Goal: Task Accomplishment & Management: Use online tool/utility

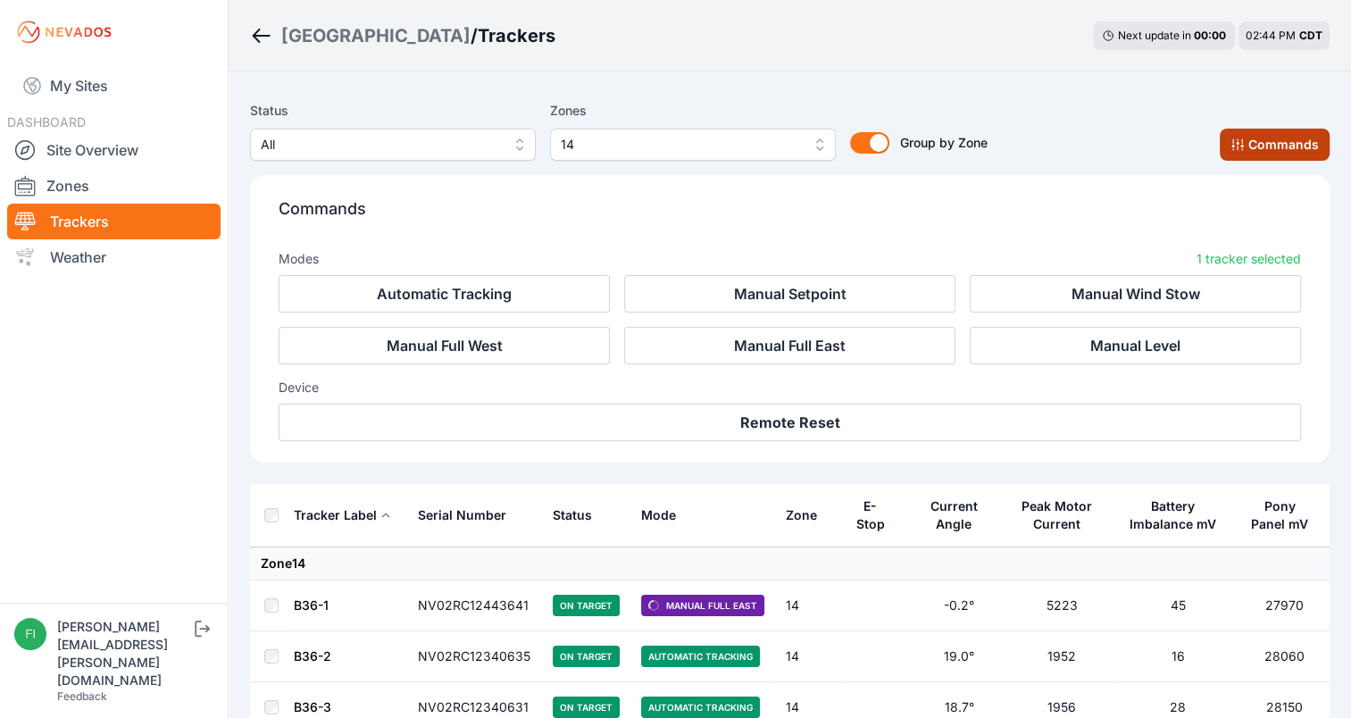
click at [1234, 137] on button "Commands" at bounding box center [1275, 145] width 110 height 32
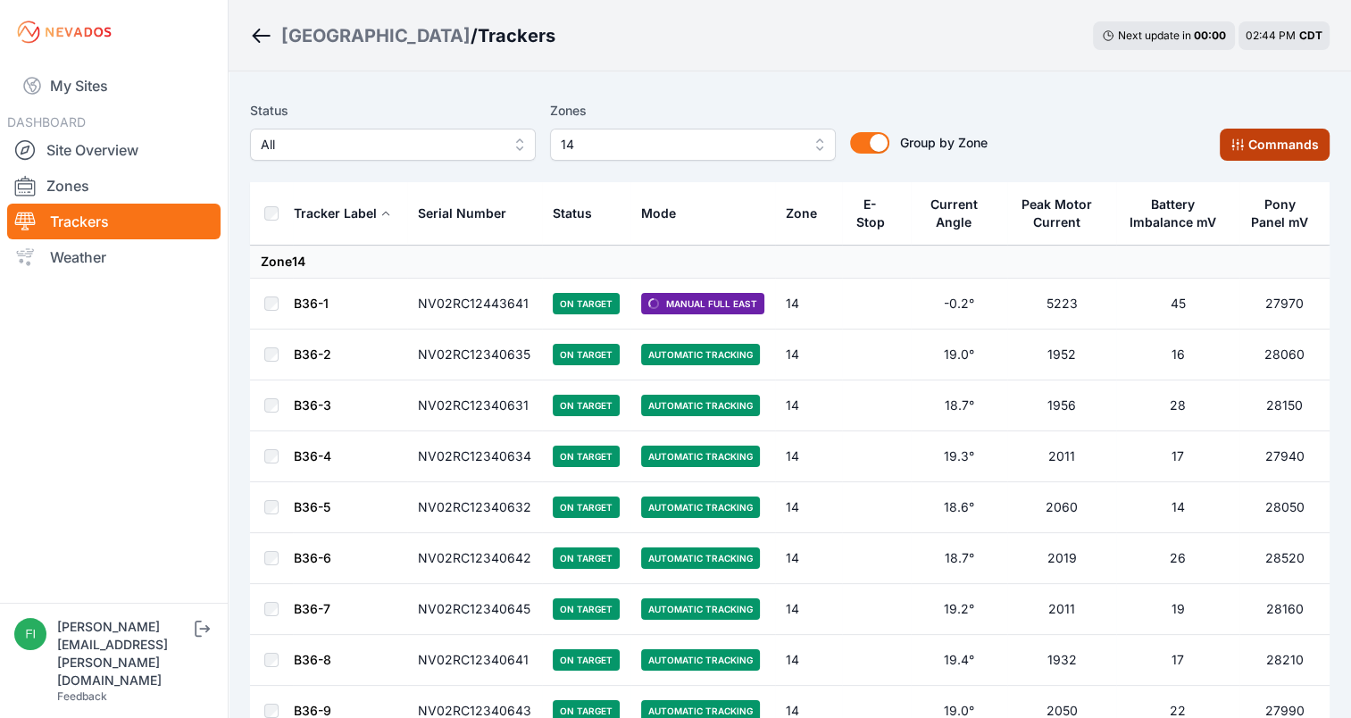
click at [1234, 137] on button "Commands" at bounding box center [1275, 145] width 110 height 32
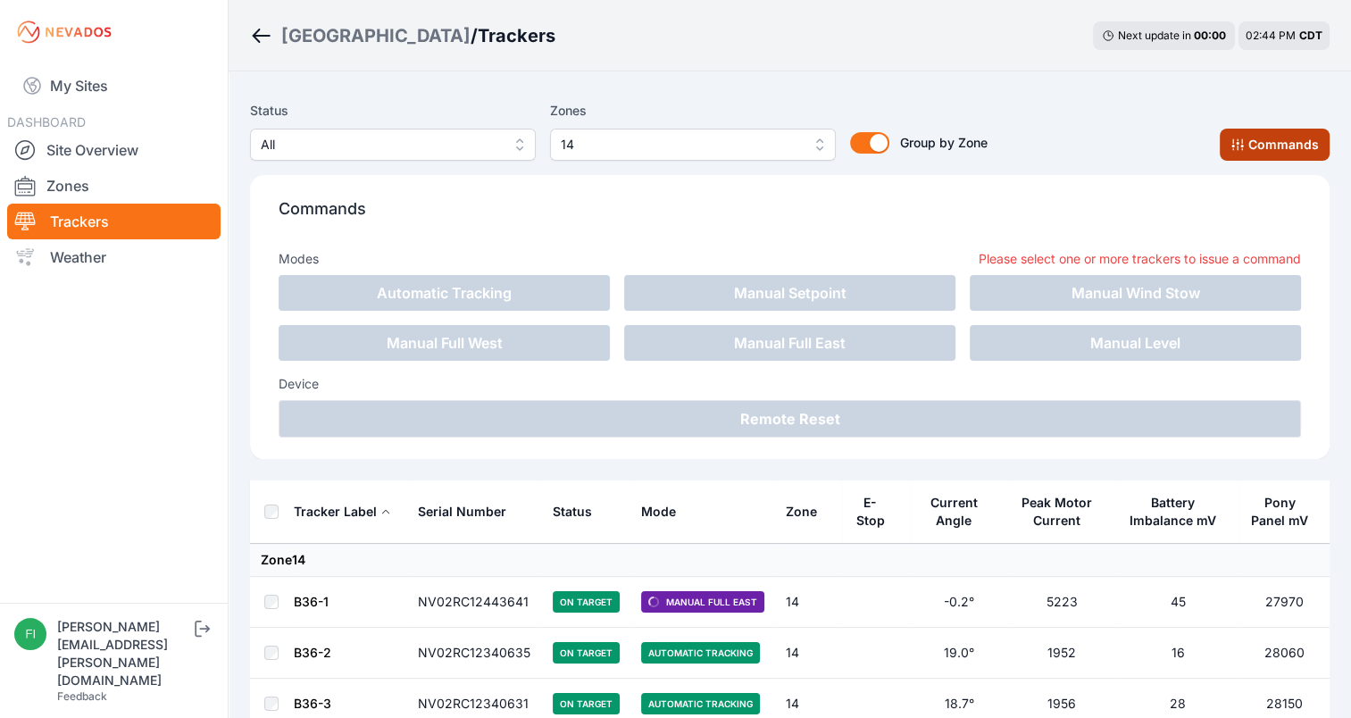
click at [1306, 129] on button "Commands" at bounding box center [1275, 145] width 110 height 32
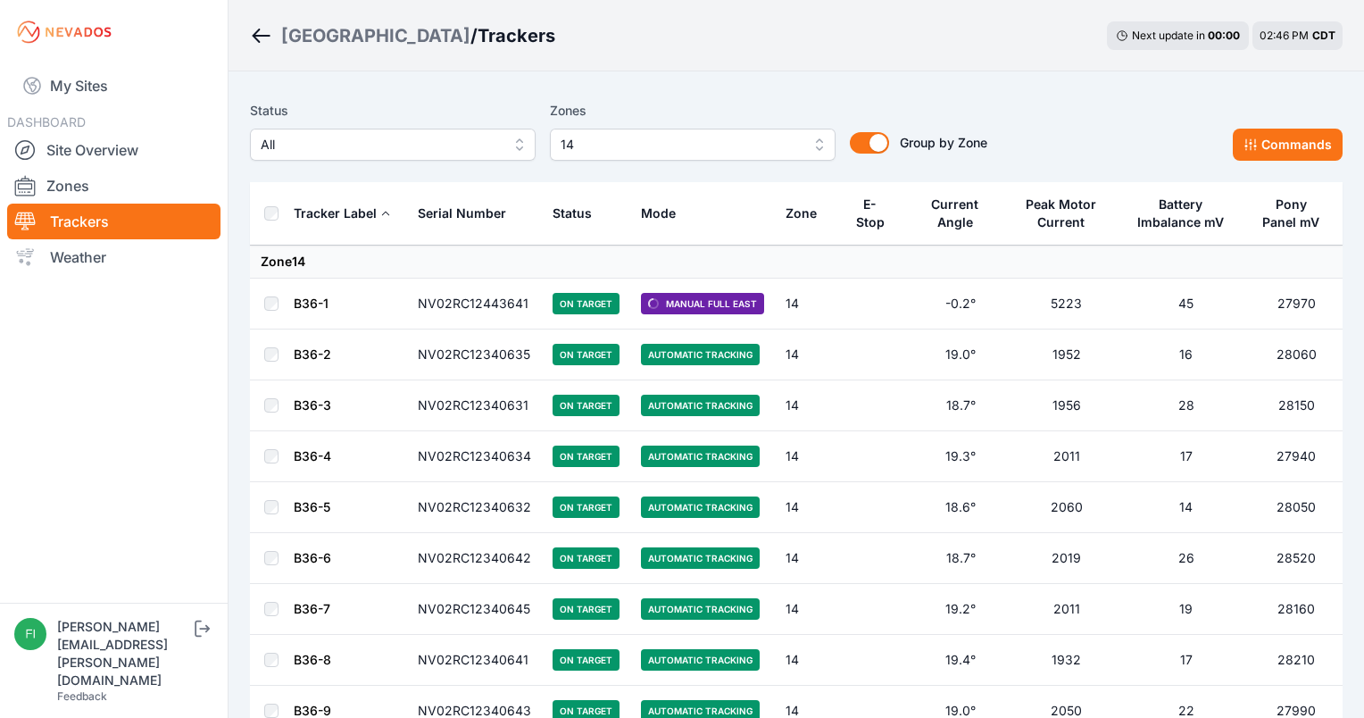
click at [794, 142] on span "14" at bounding box center [680, 144] width 239 height 21
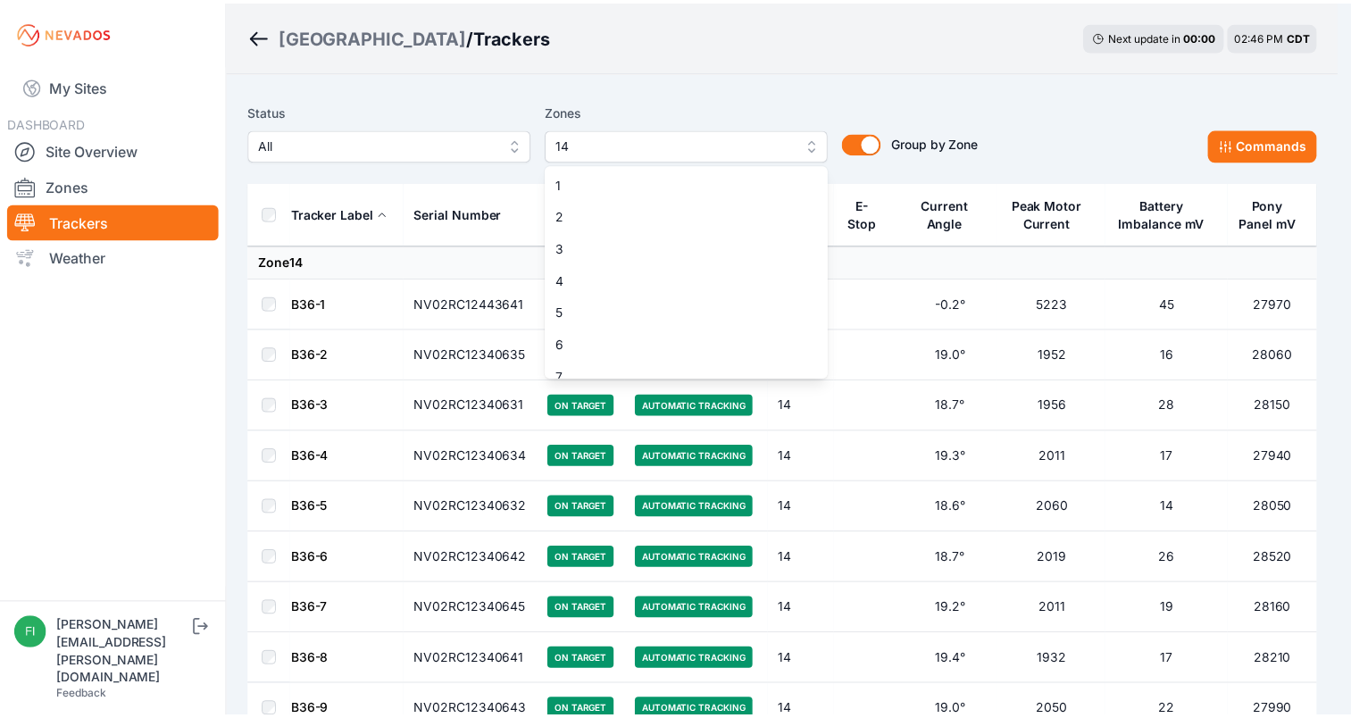
scroll to position [239, 0]
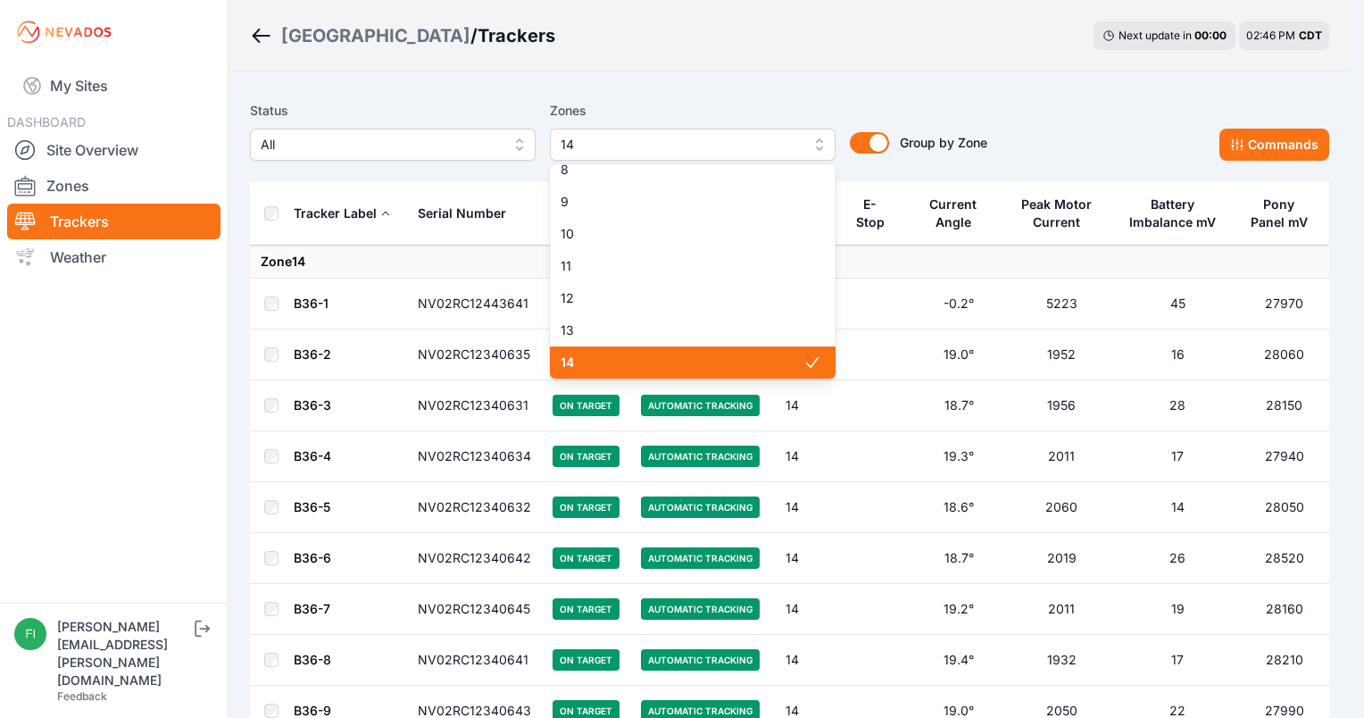
click at [746, 356] on span "14" at bounding box center [682, 363] width 243 height 18
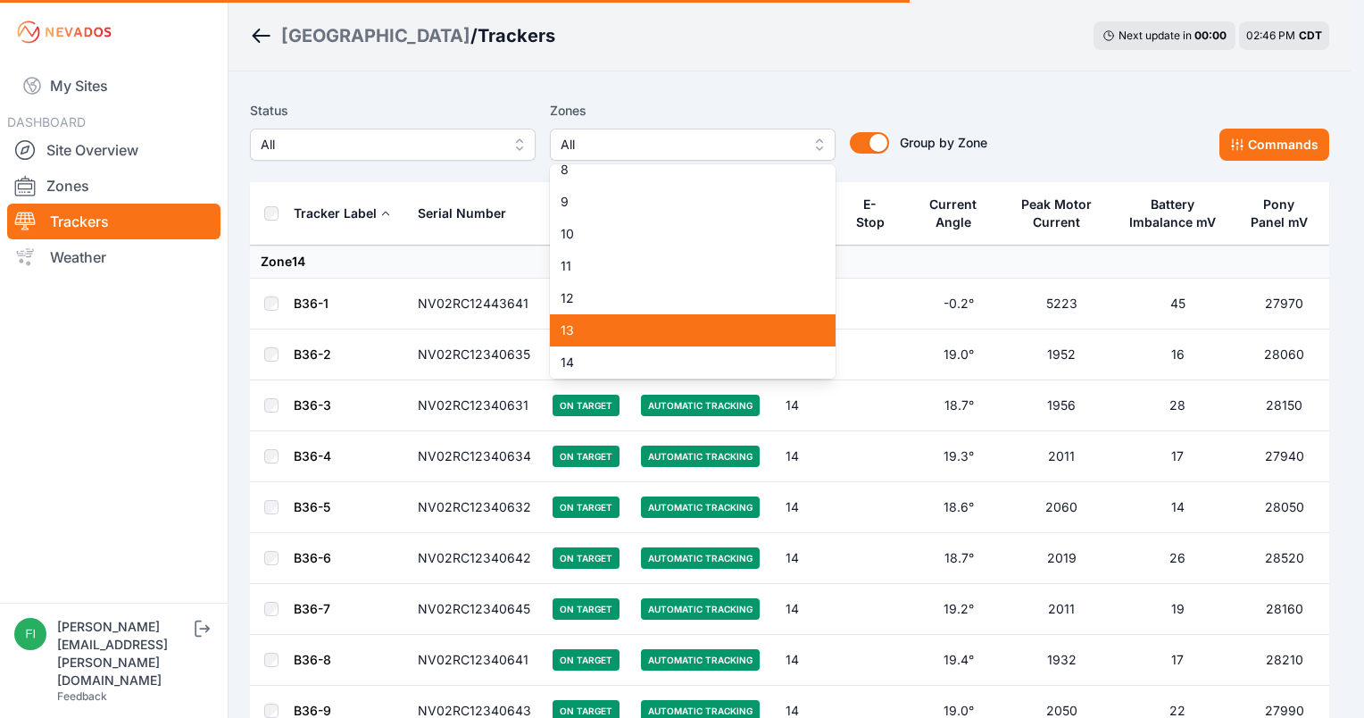
click at [749, 332] on span "13" at bounding box center [682, 330] width 243 height 18
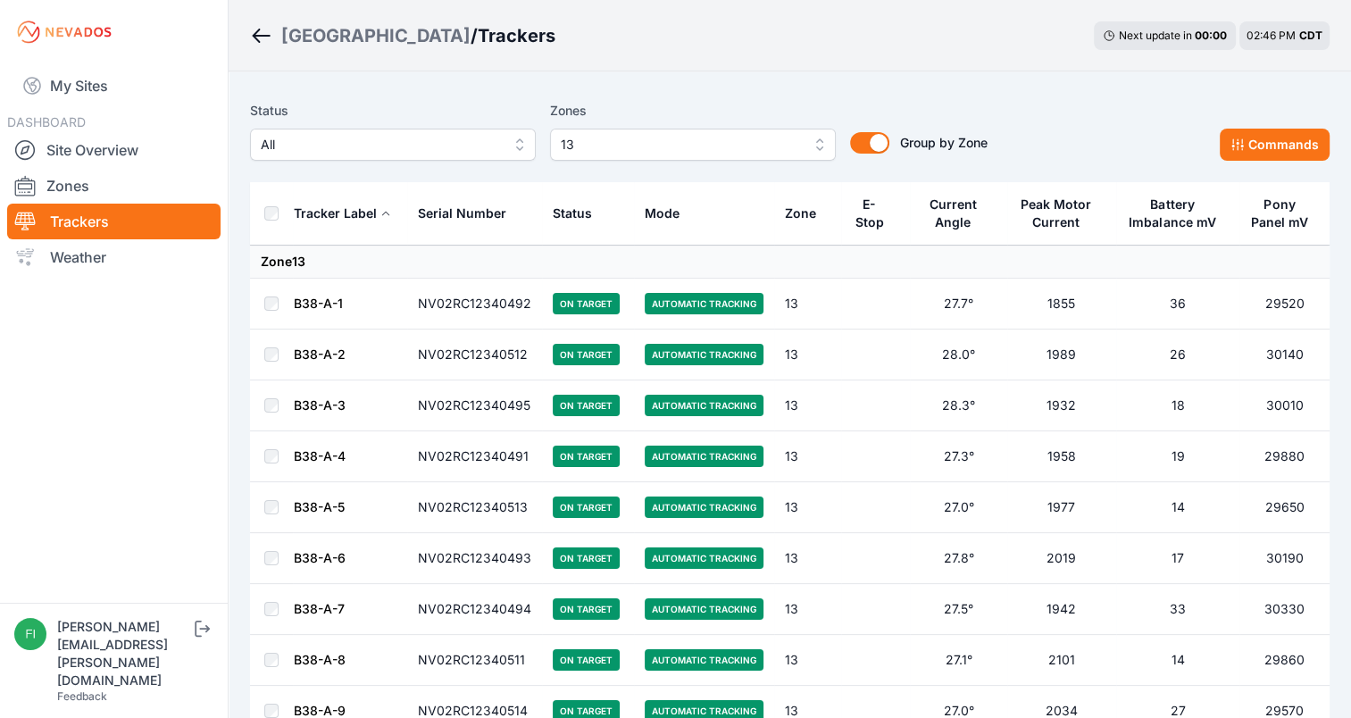
click at [807, 63] on div "Sunlight Road / Trackers Next update in 00 : 00 02:46 PM CDT" at bounding box center [790, 35] width 1122 height 71
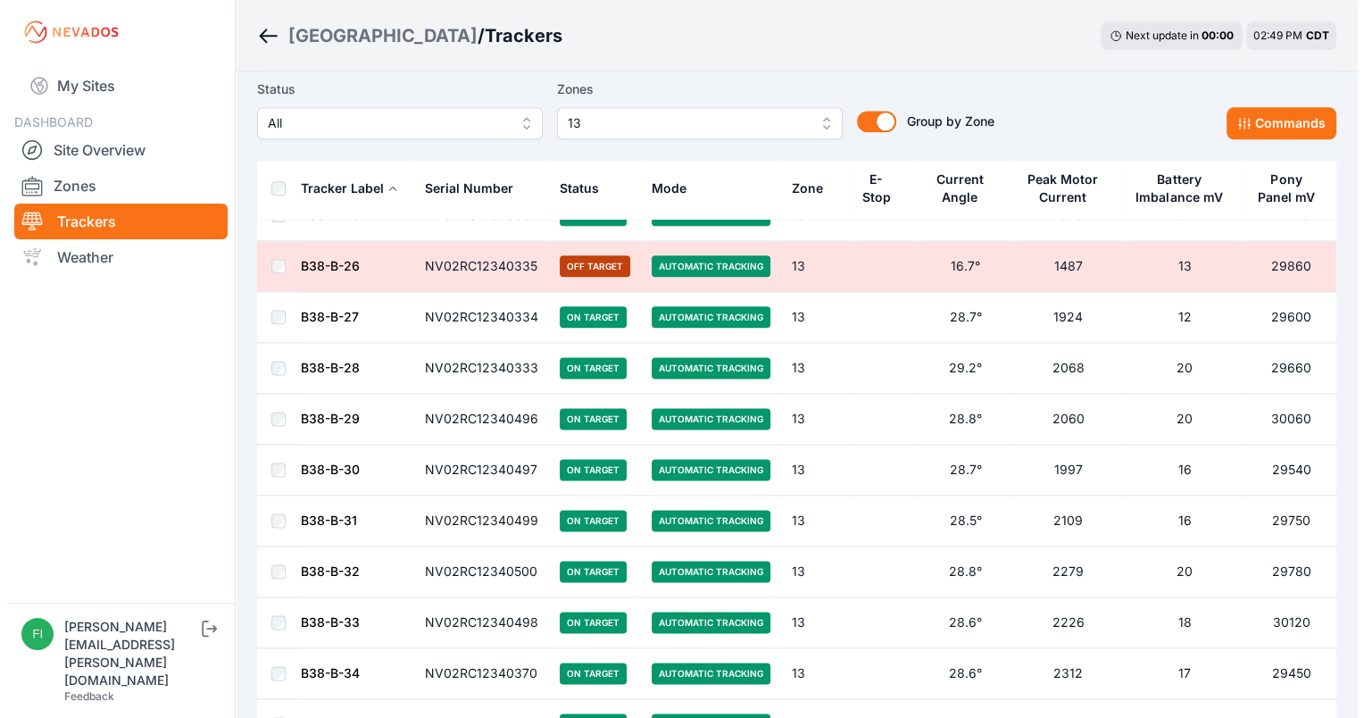
scroll to position [2172, 0]
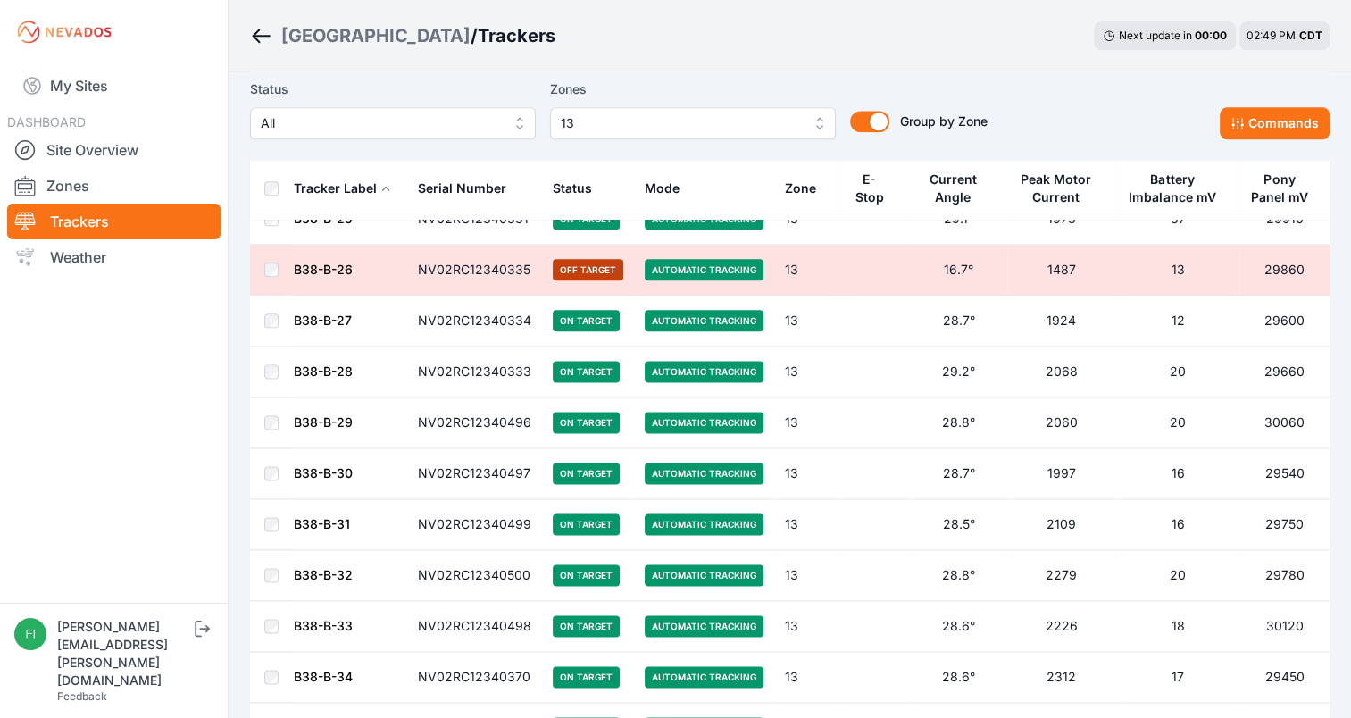
click at [754, 132] on span "13" at bounding box center [680, 123] width 239 height 21
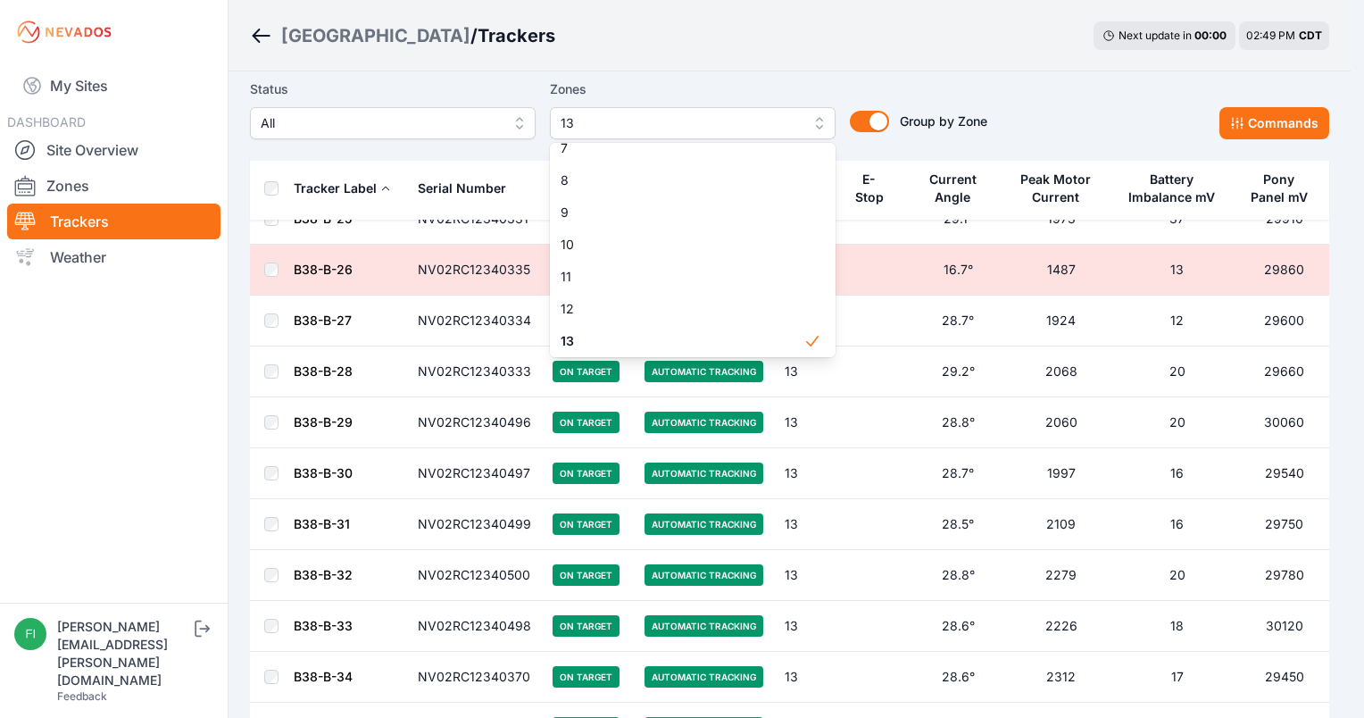
scroll to position [243, 0]
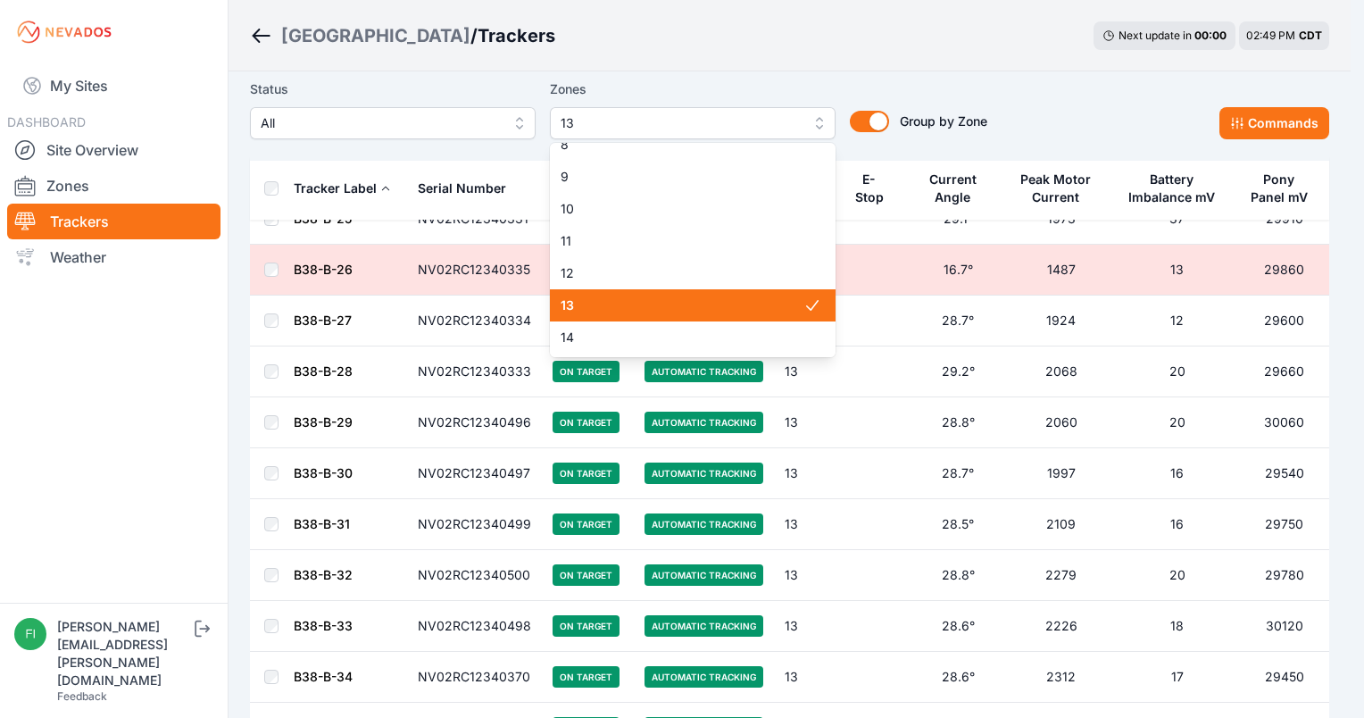
click at [804, 307] on icon at bounding box center [813, 305] width 18 height 18
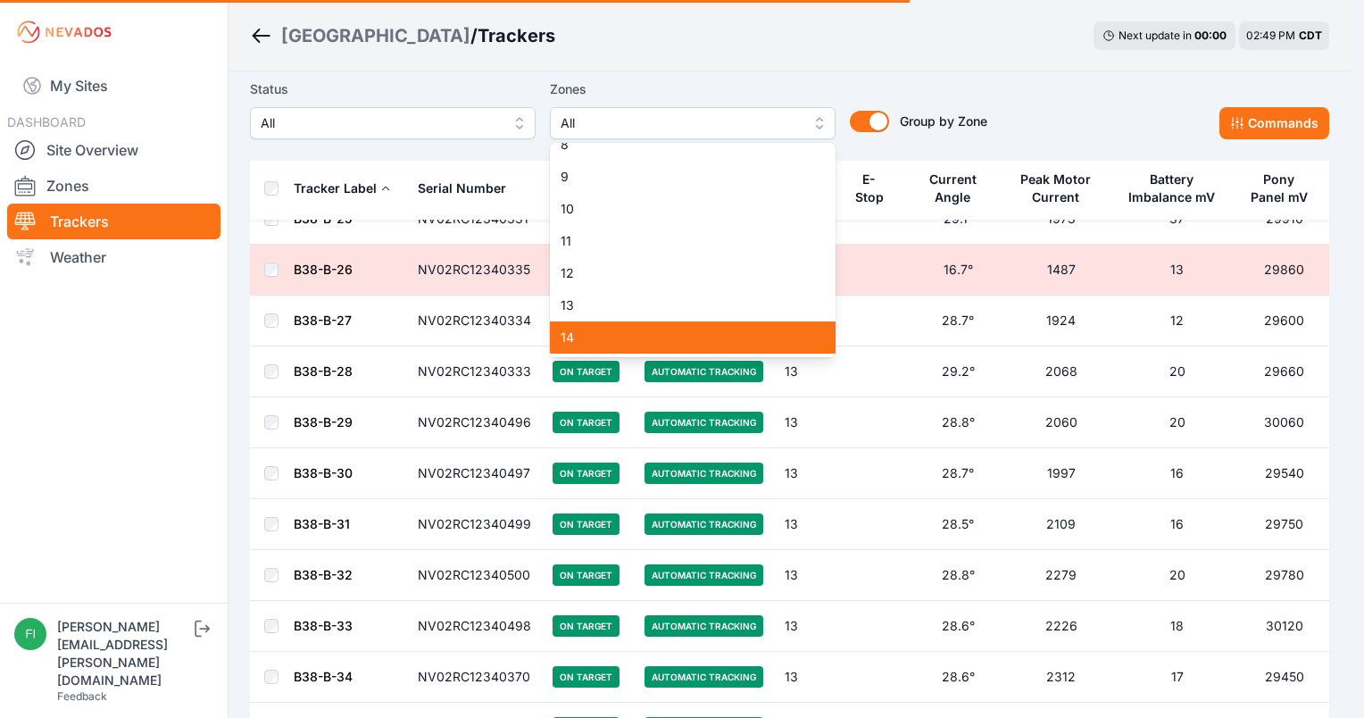
click at [782, 332] on span "14" at bounding box center [682, 338] width 243 height 18
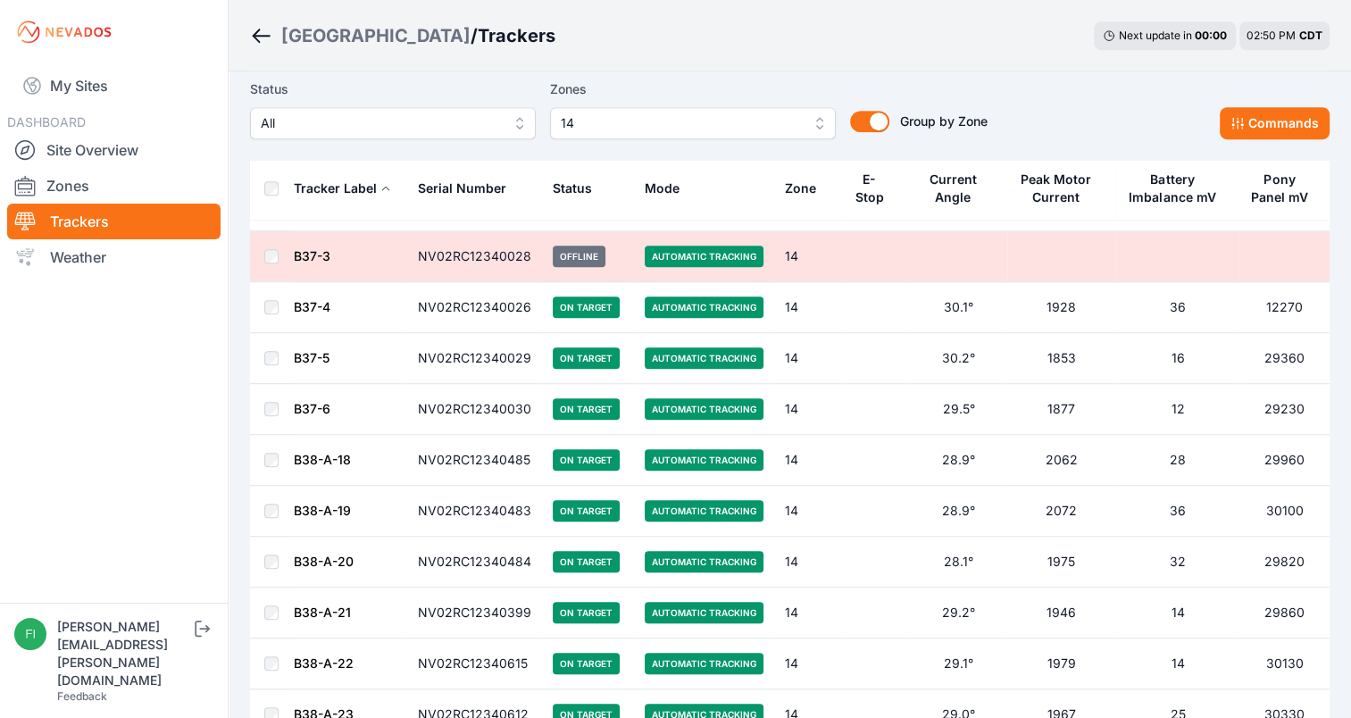
scroll to position [964, 0]
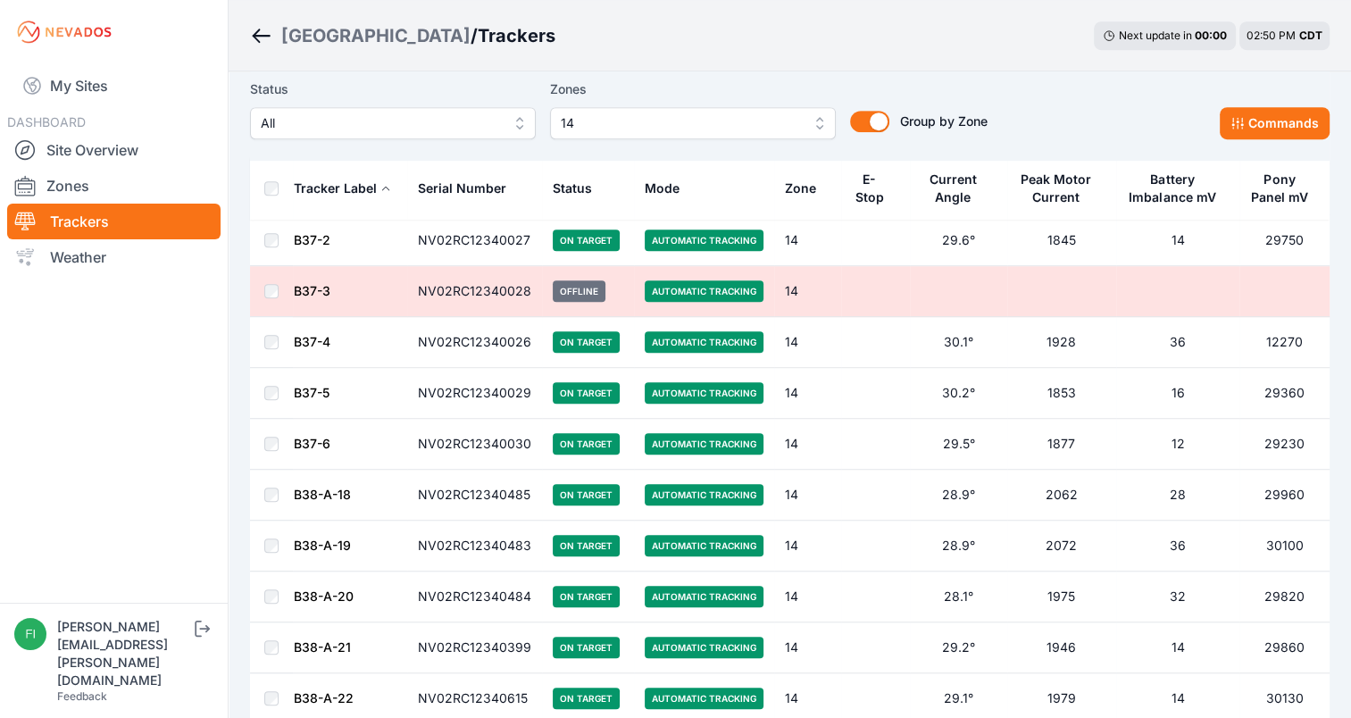
click at [950, 82] on div "Group by Zone Group by Zone" at bounding box center [912, 109] width 152 height 61
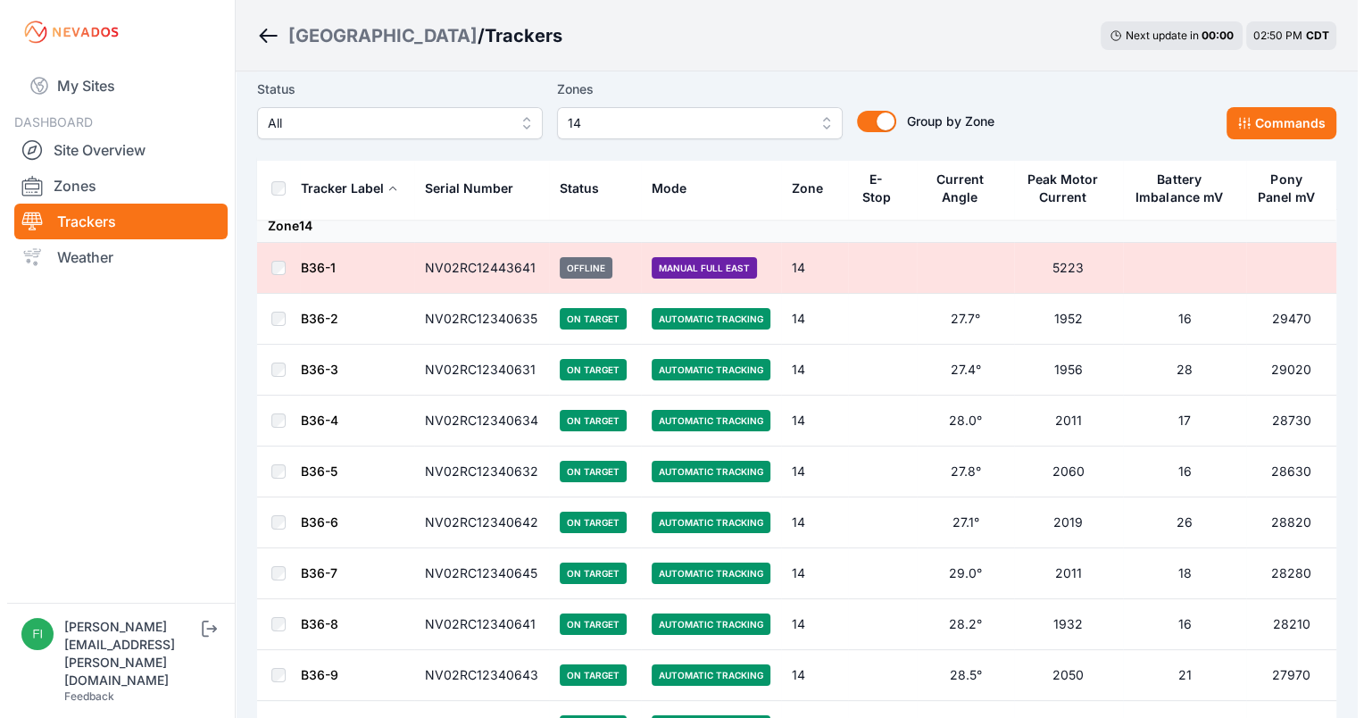
scroll to position [0, 0]
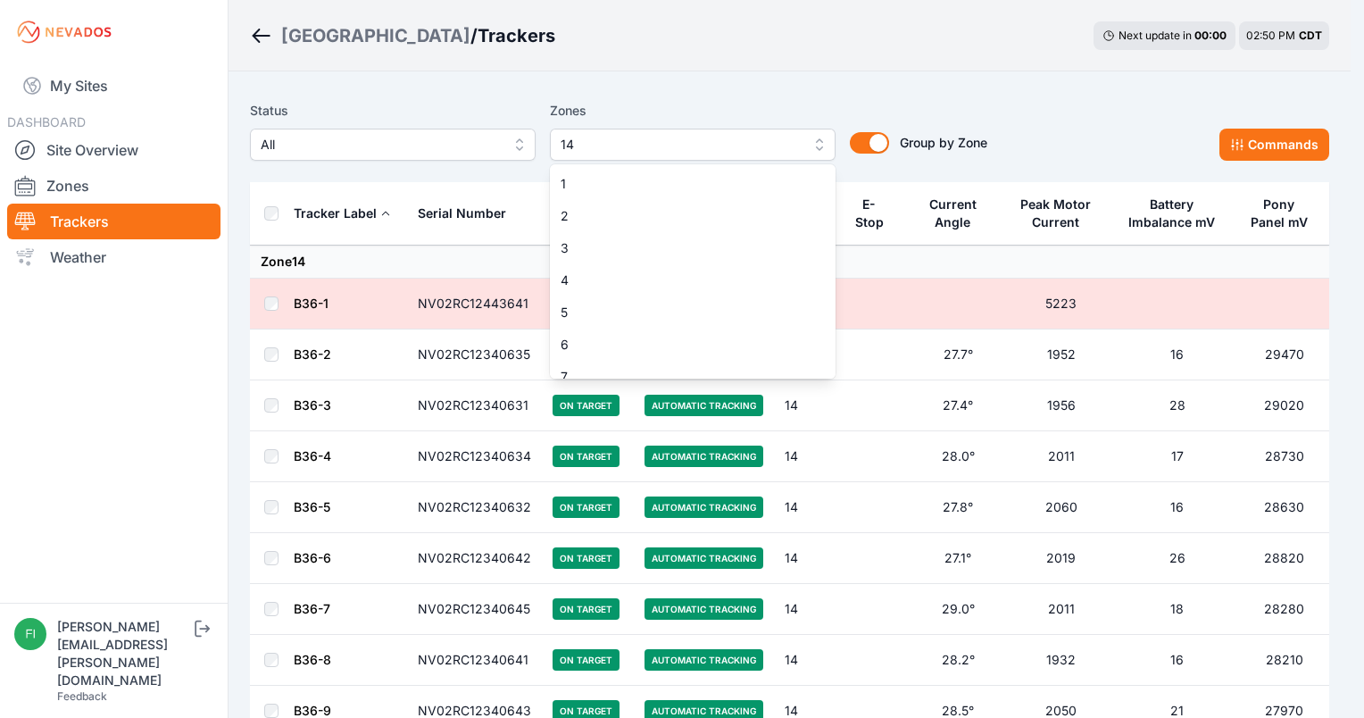
click at [770, 141] on span "14" at bounding box center [680, 144] width 239 height 21
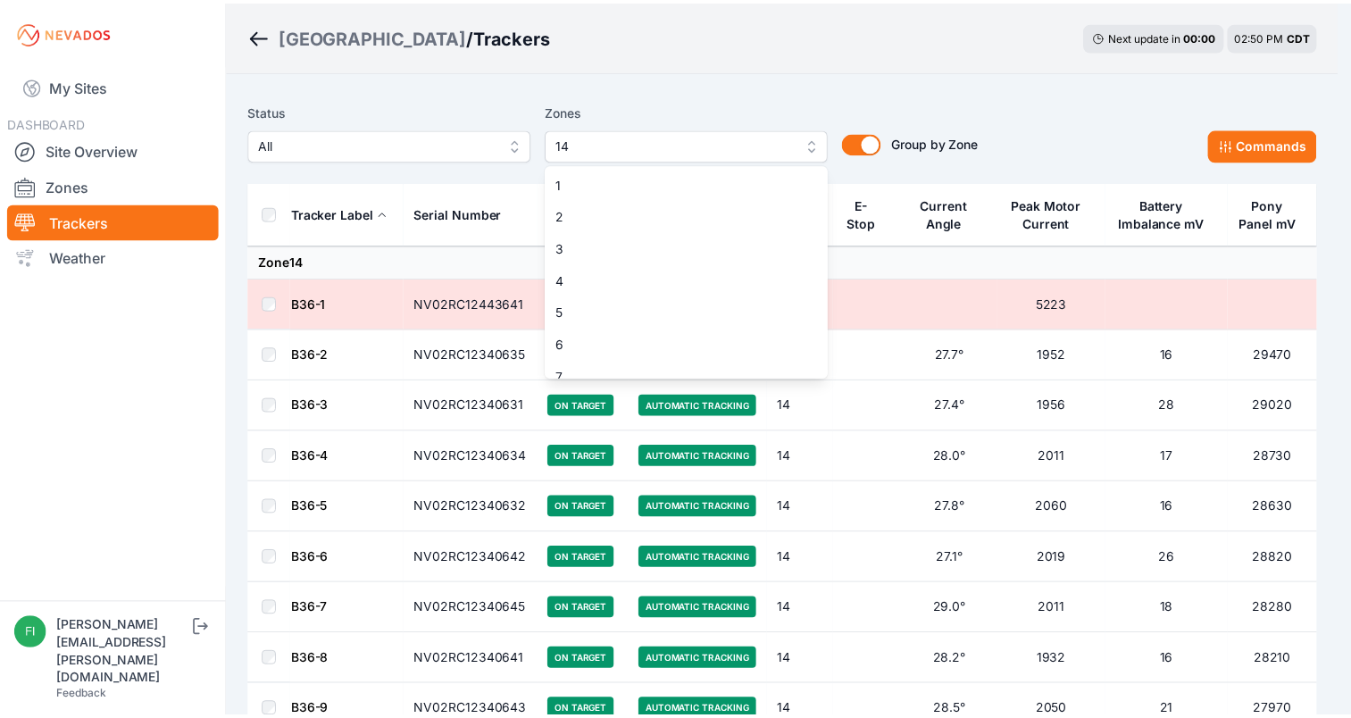
scroll to position [239, 0]
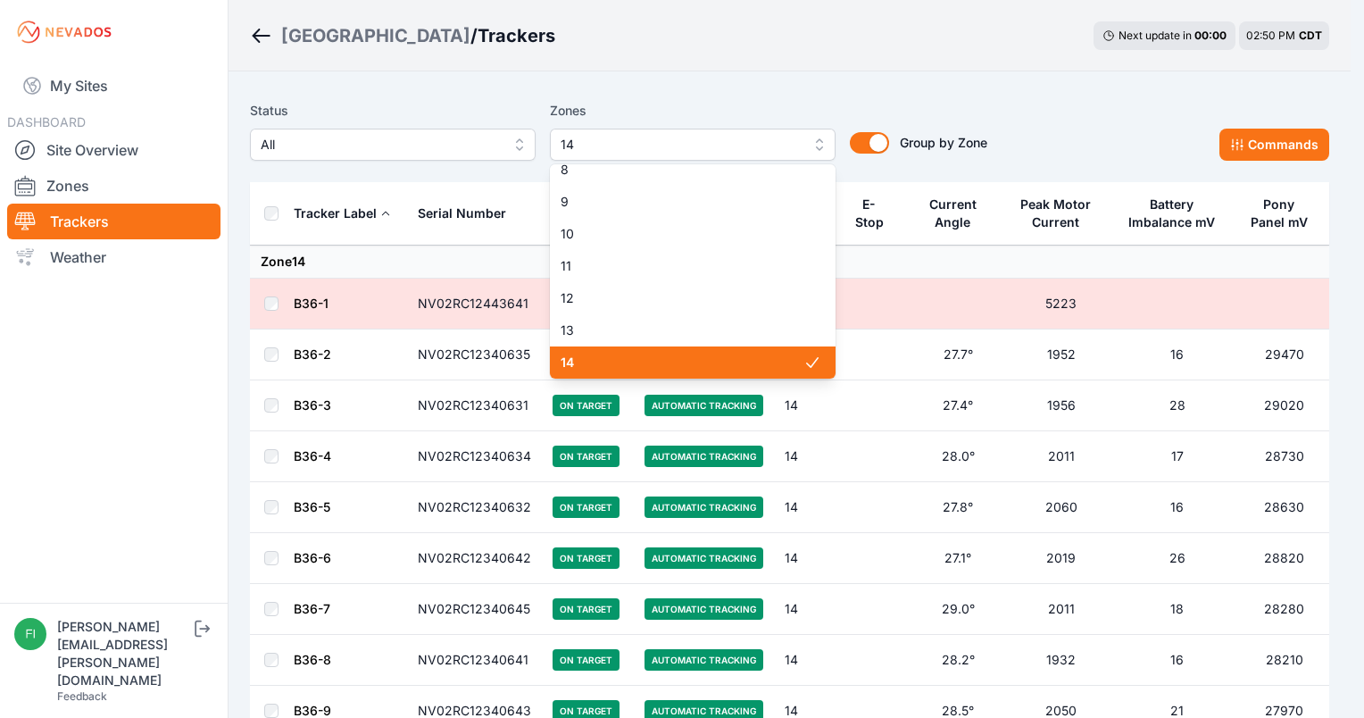
click at [748, 363] on span "14" at bounding box center [682, 363] width 243 height 18
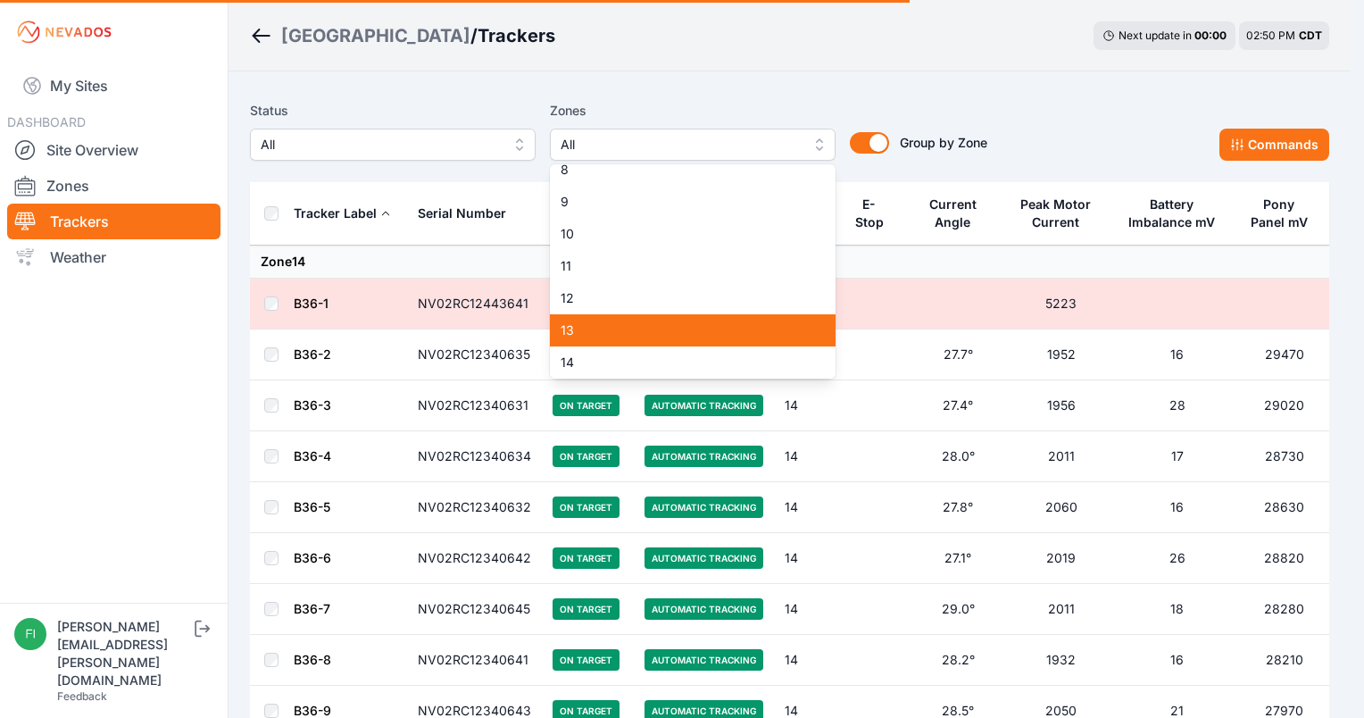
click at [749, 331] on span "13" at bounding box center [682, 330] width 243 height 18
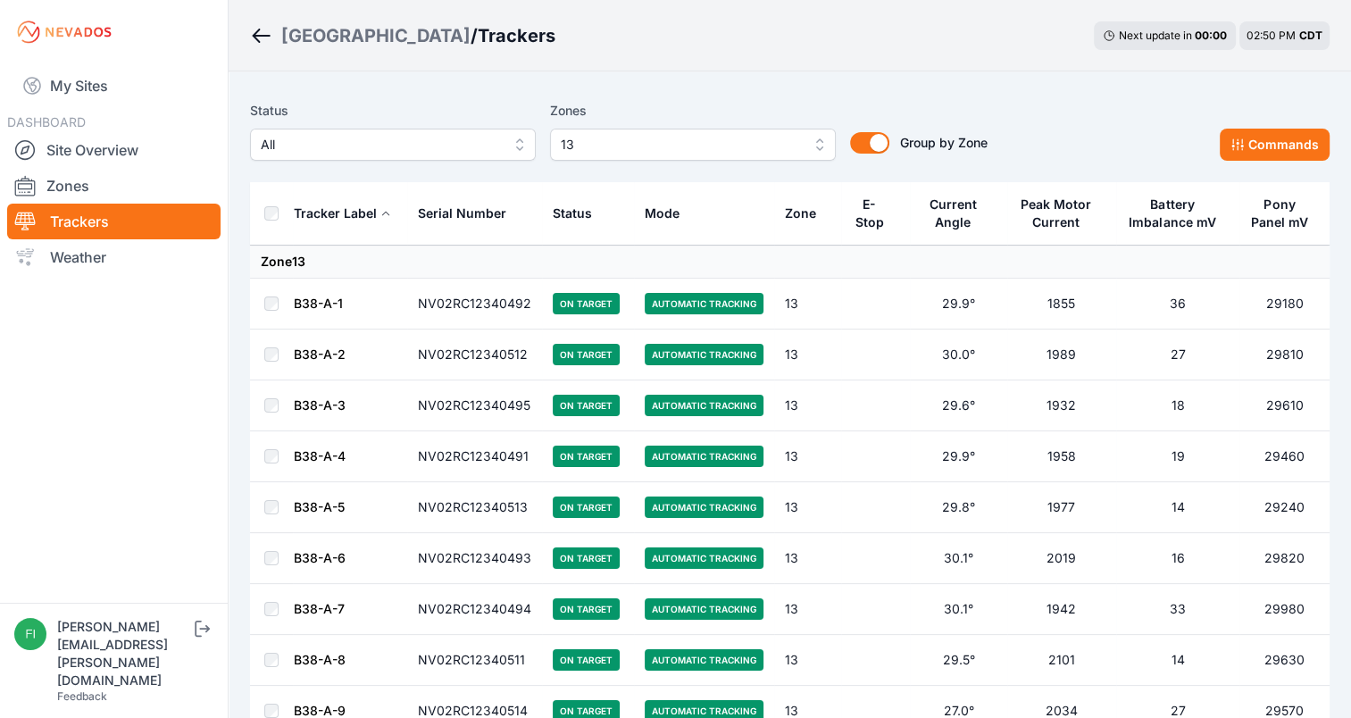
click at [817, 55] on div "Sunlight Road / Trackers Next update in 00 : 00 02:50 PM CDT" at bounding box center [790, 35] width 1122 height 71
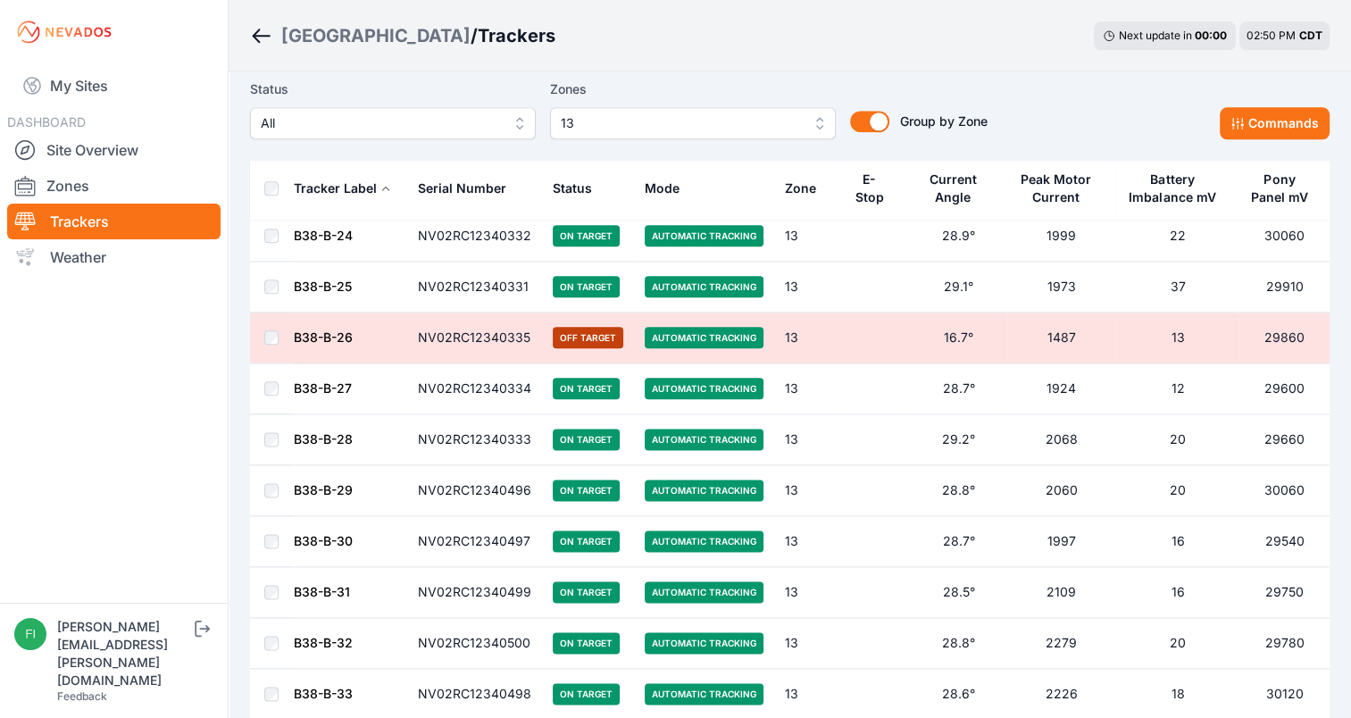
scroll to position [2107, 0]
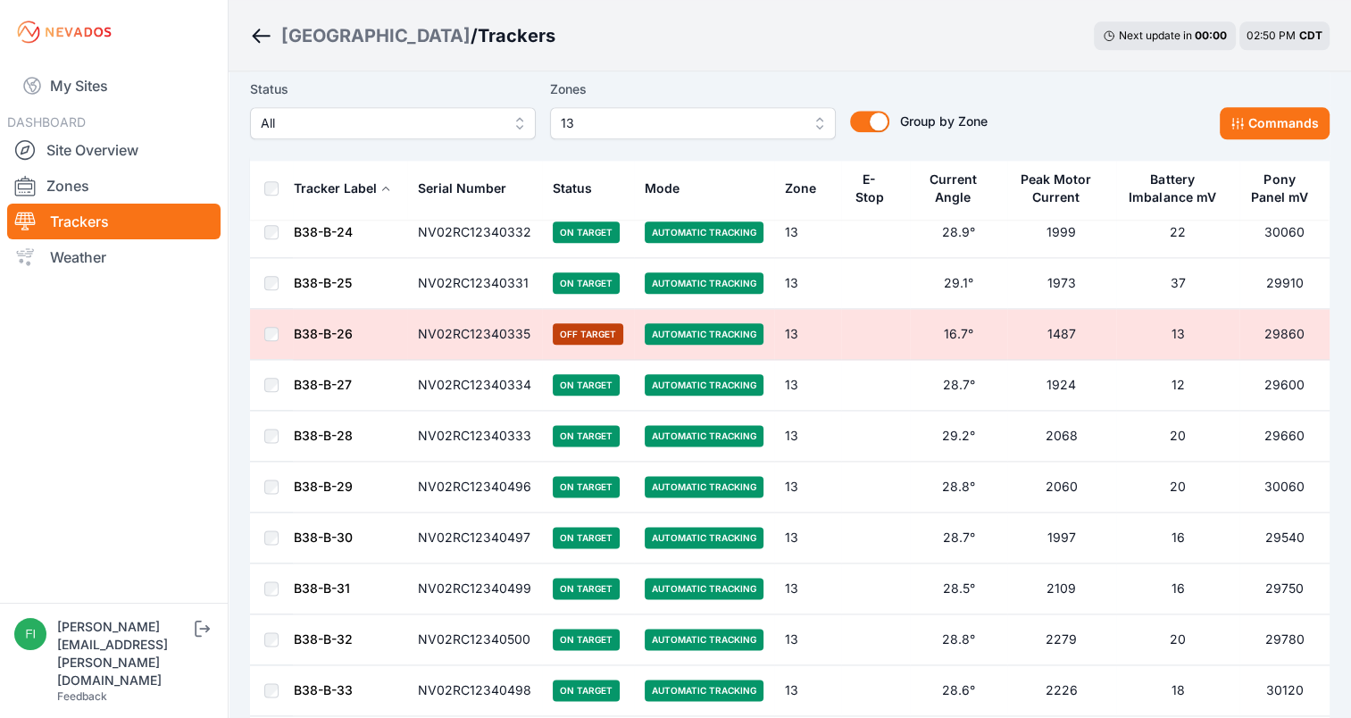
click at [817, 55] on div "Sunlight Road / Trackers Next update in 00 : 00 02:50 PM CDT" at bounding box center [790, 35] width 1122 height 71
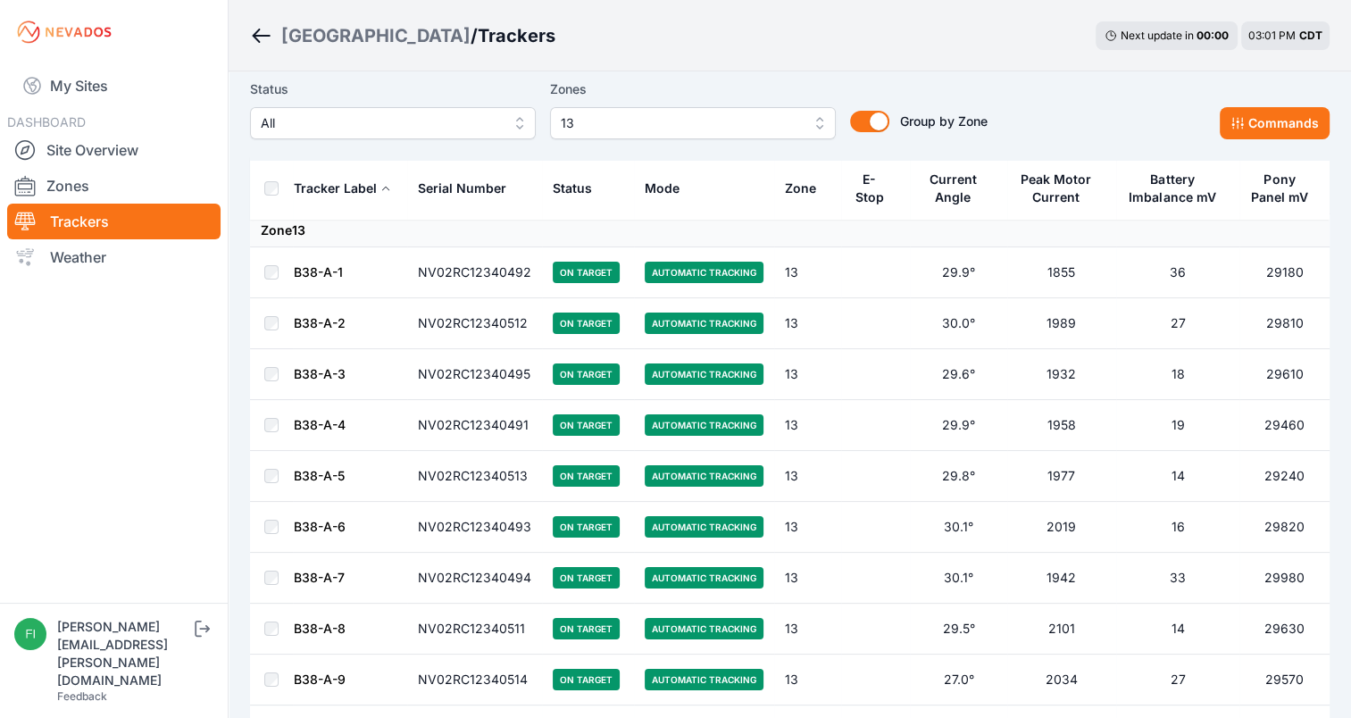
scroll to position [0, 0]
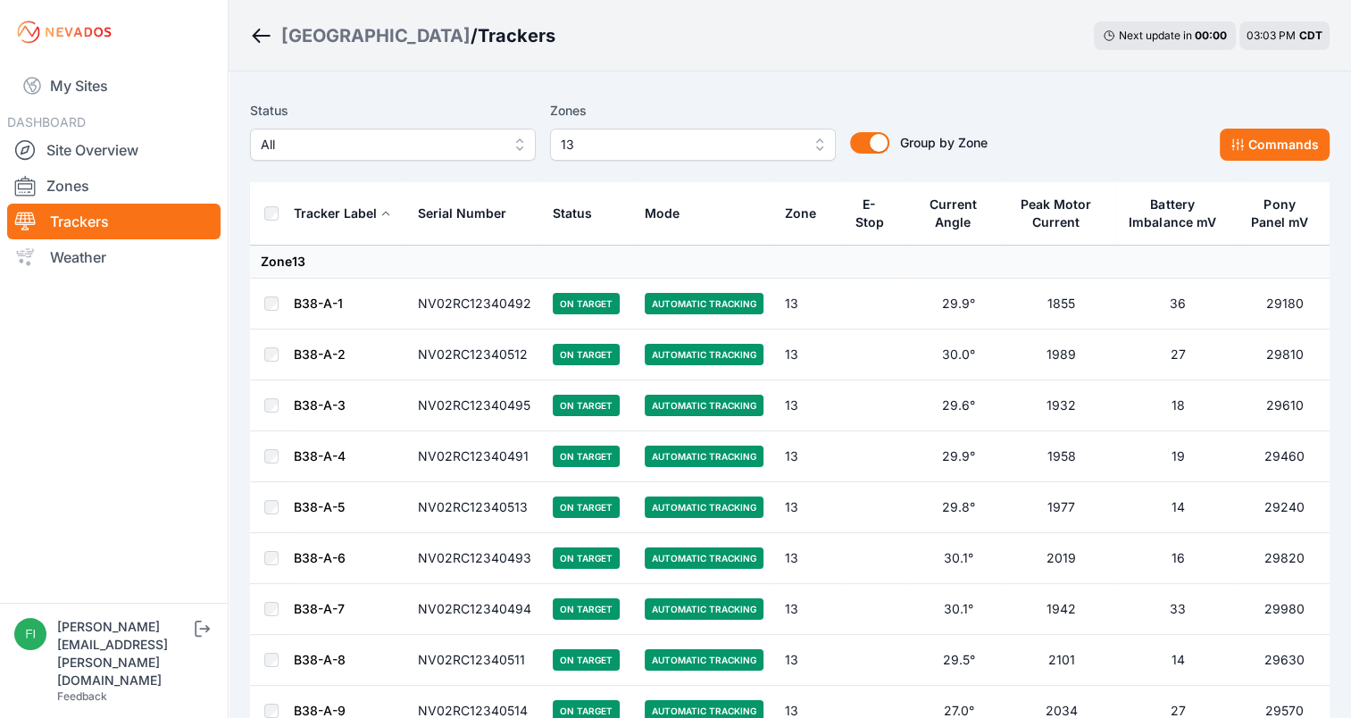
drag, startPoint x: 817, startPoint y: 55, endPoint x: 832, endPoint y: 69, distance: 20.2
click at [832, 69] on div "Sunlight Road / Trackers Next update in 00 : 00 03:03 PM CDT" at bounding box center [790, 35] width 1122 height 71
drag, startPoint x: 832, startPoint y: 69, endPoint x: 835, endPoint y: 78, distance: 9.3
drag, startPoint x: 835, startPoint y: 78, endPoint x: 1064, endPoint y: 86, distance: 229.6
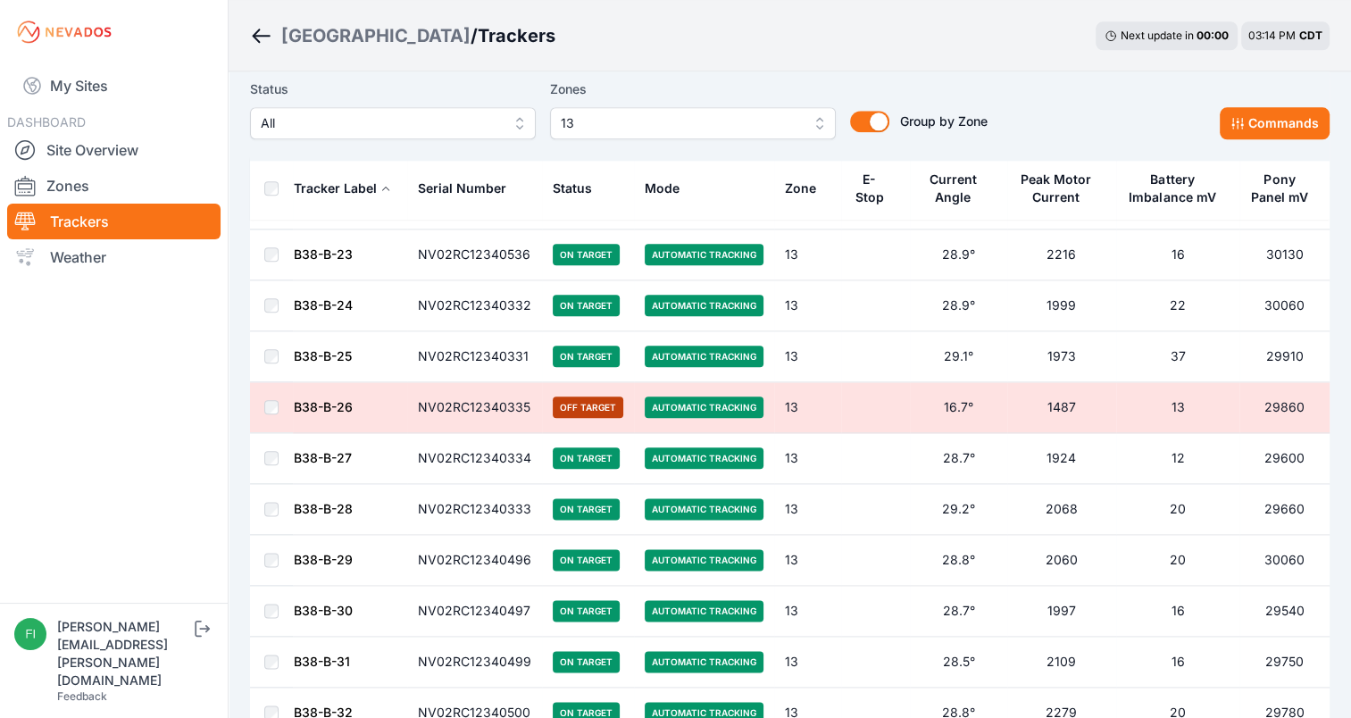
scroll to position [2036, 0]
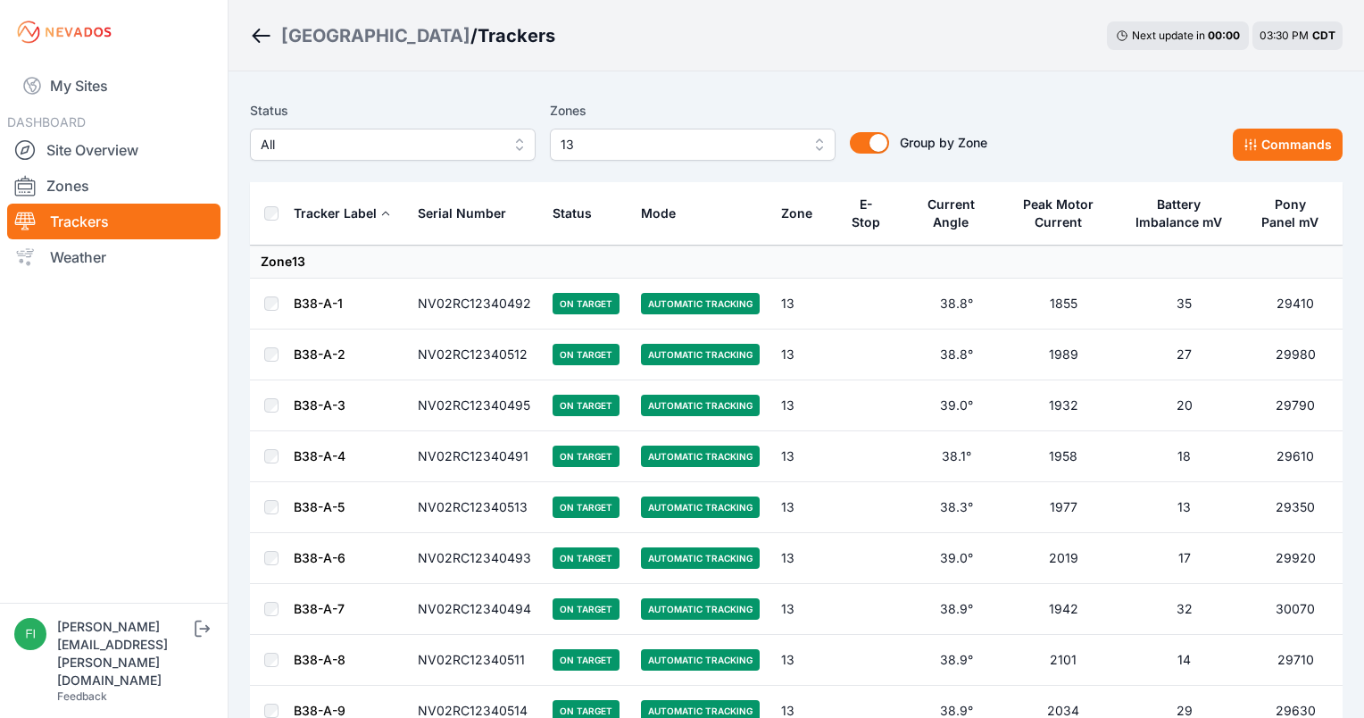
click at [807, 143] on button "13" at bounding box center [693, 145] width 286 height 32
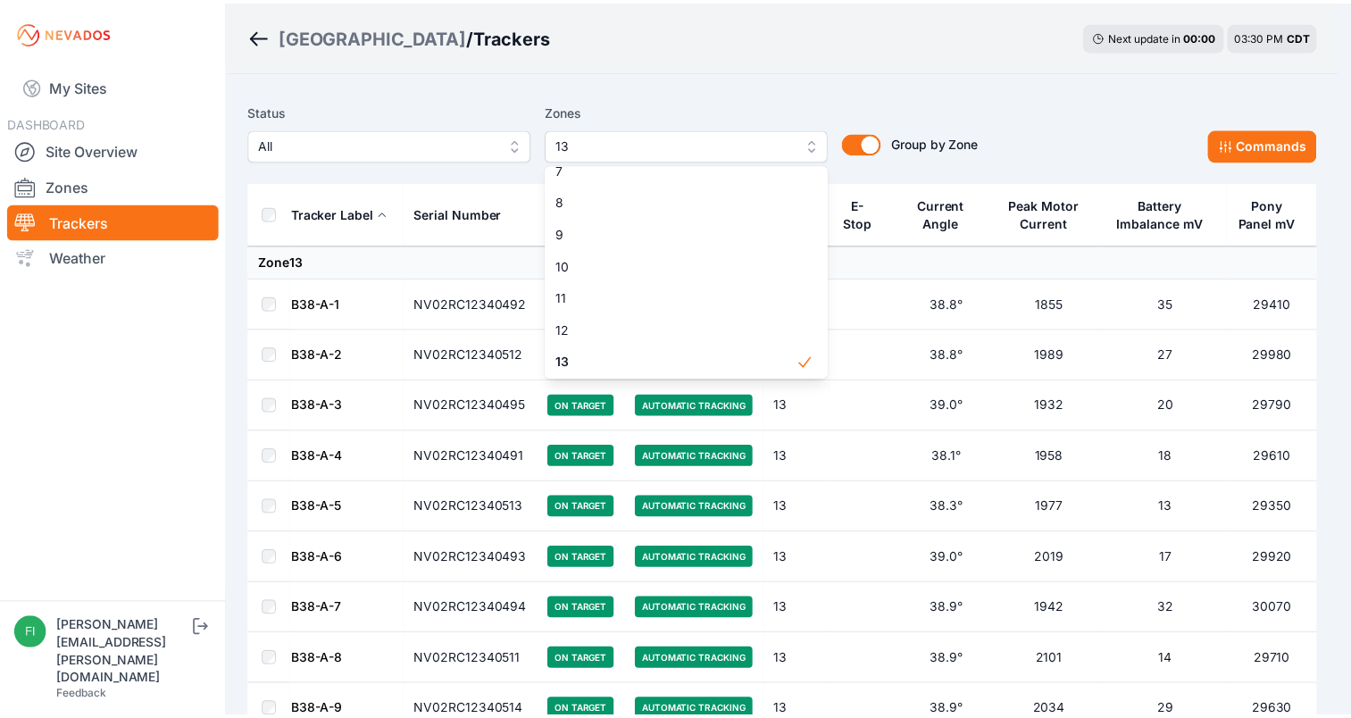
scroll to position [243, 0]
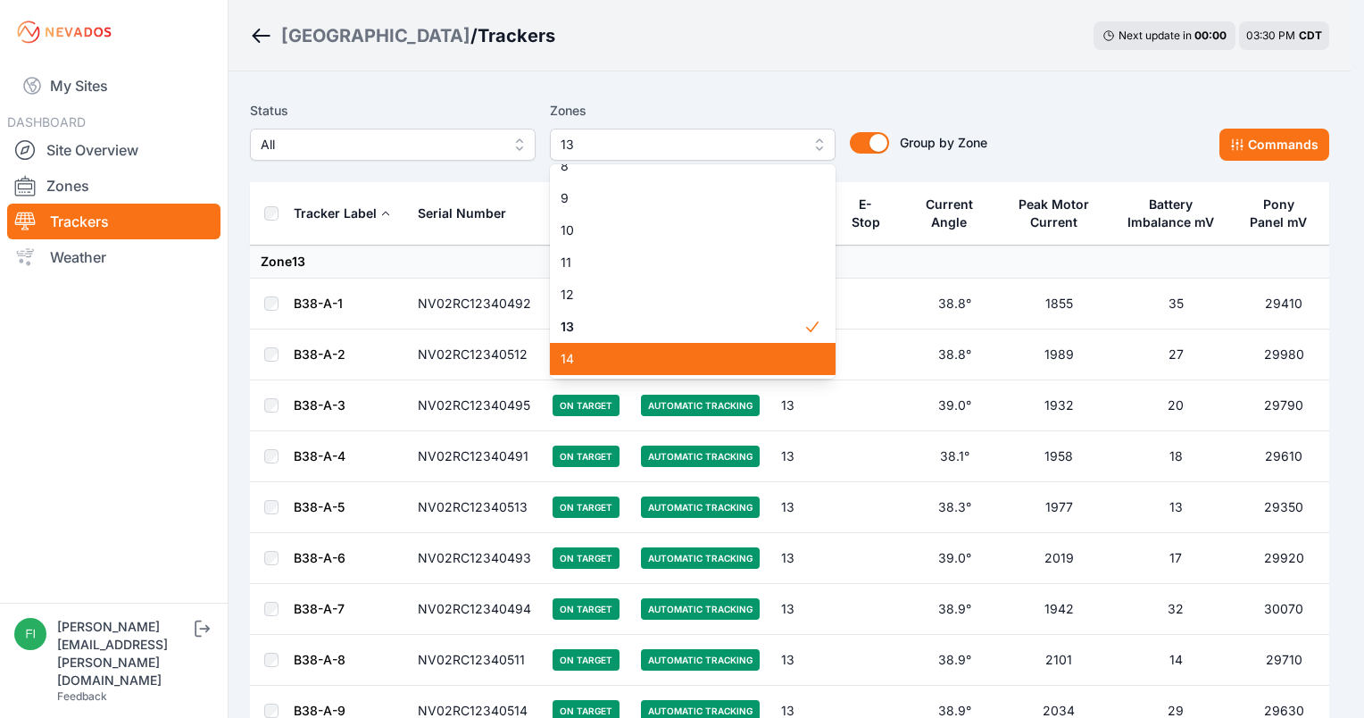
click at [793, 360] on div "14" at bounding box center [693, 359] width 286 height 32
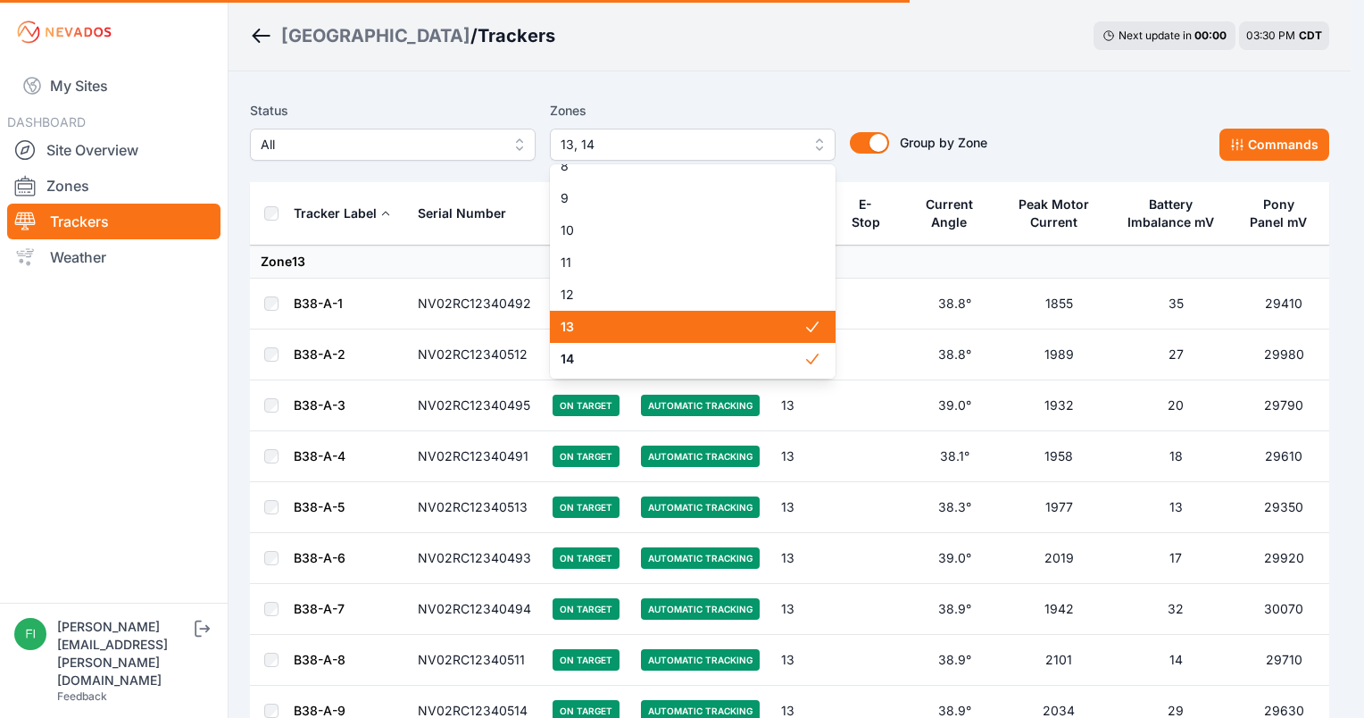
click at [804, 323] on icon at bounding box center [813, 327] width 18 height 18
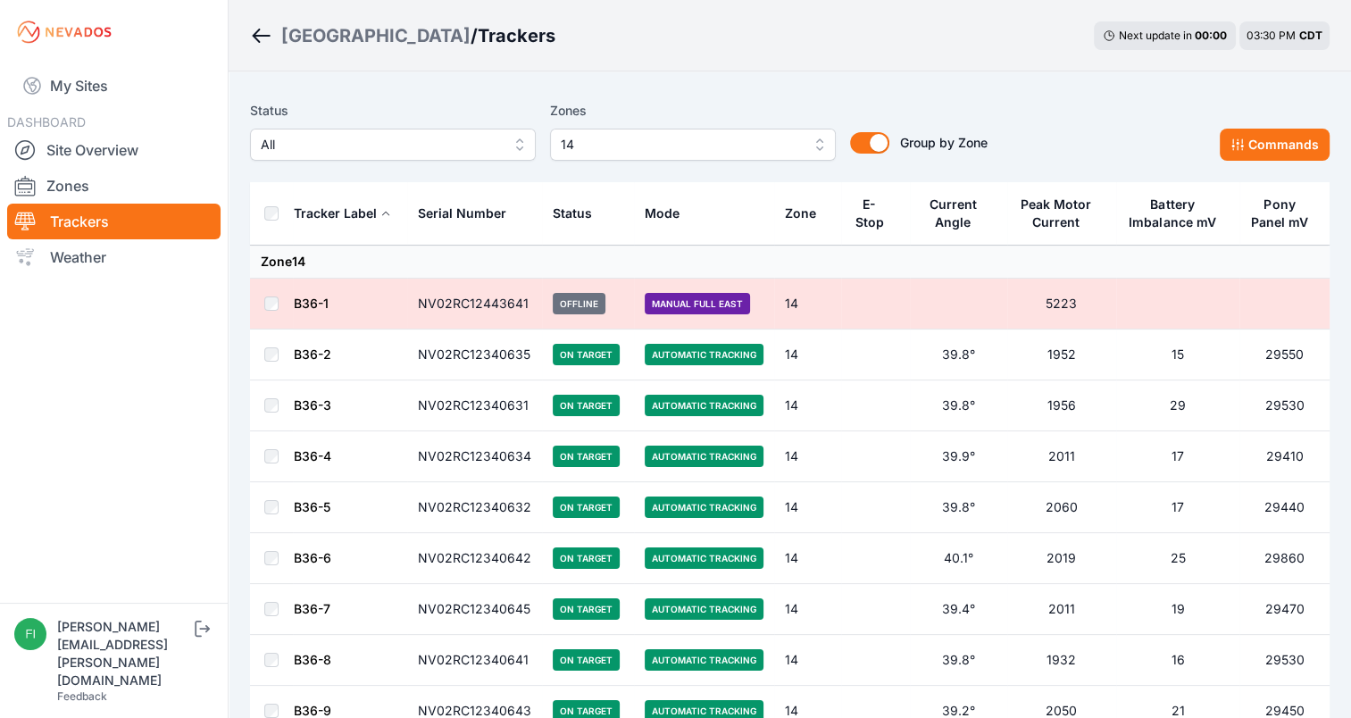
click at [903, 53] on div "Sunlight Road / Trackers Next update in 00 : 00 03:30 PM CDT" at bounding box center [790, 35] width 1122 height 71
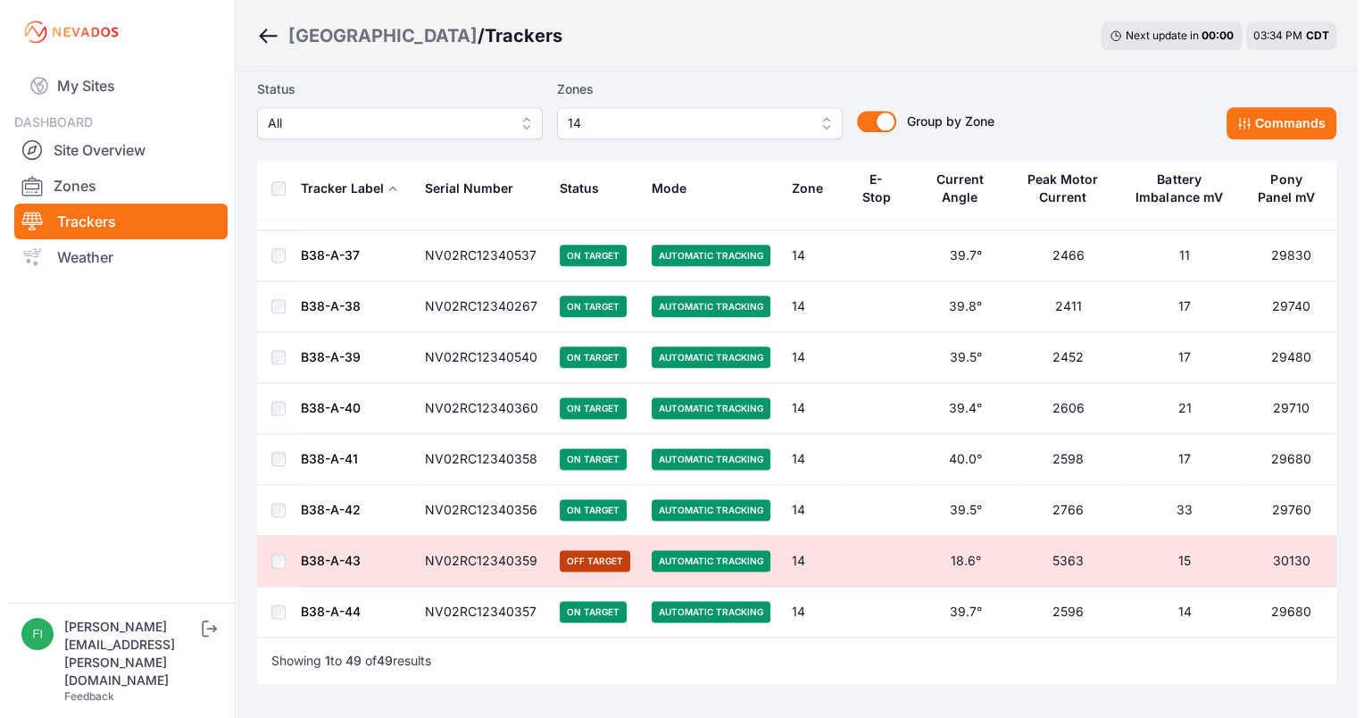
scroll to position [2156, 0]
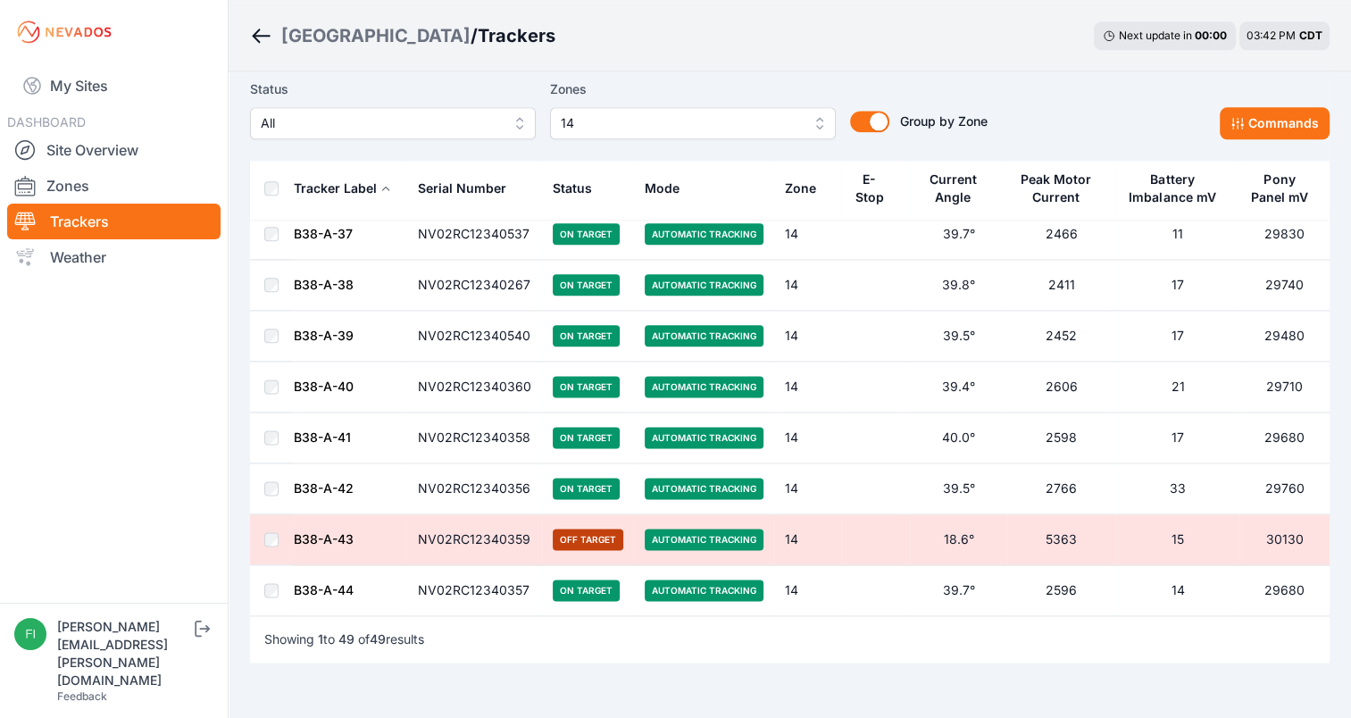
click at [808, 125] on button "14" at bounding box center [693, 123] width 286 height 32
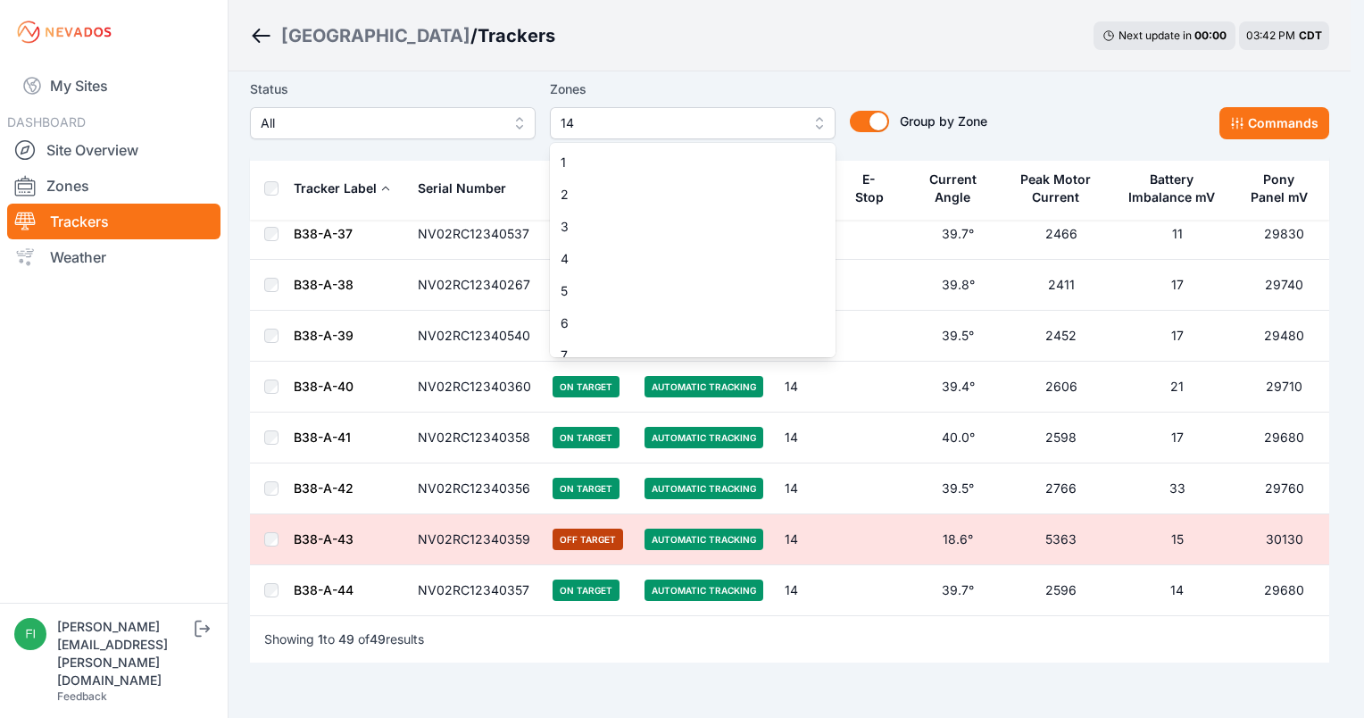
scroll to position [239, 0]
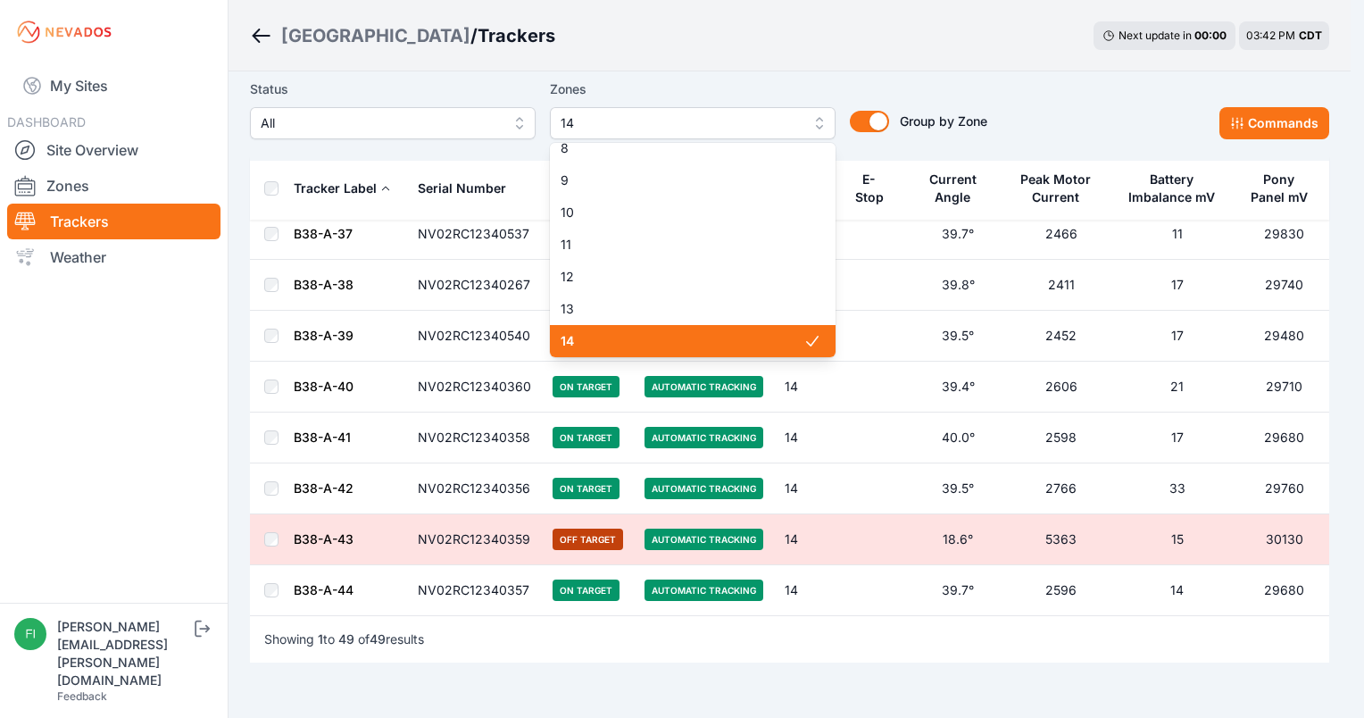
click at [672, 336] on span "14" at bounding box center [682, 341] width 243 height 18
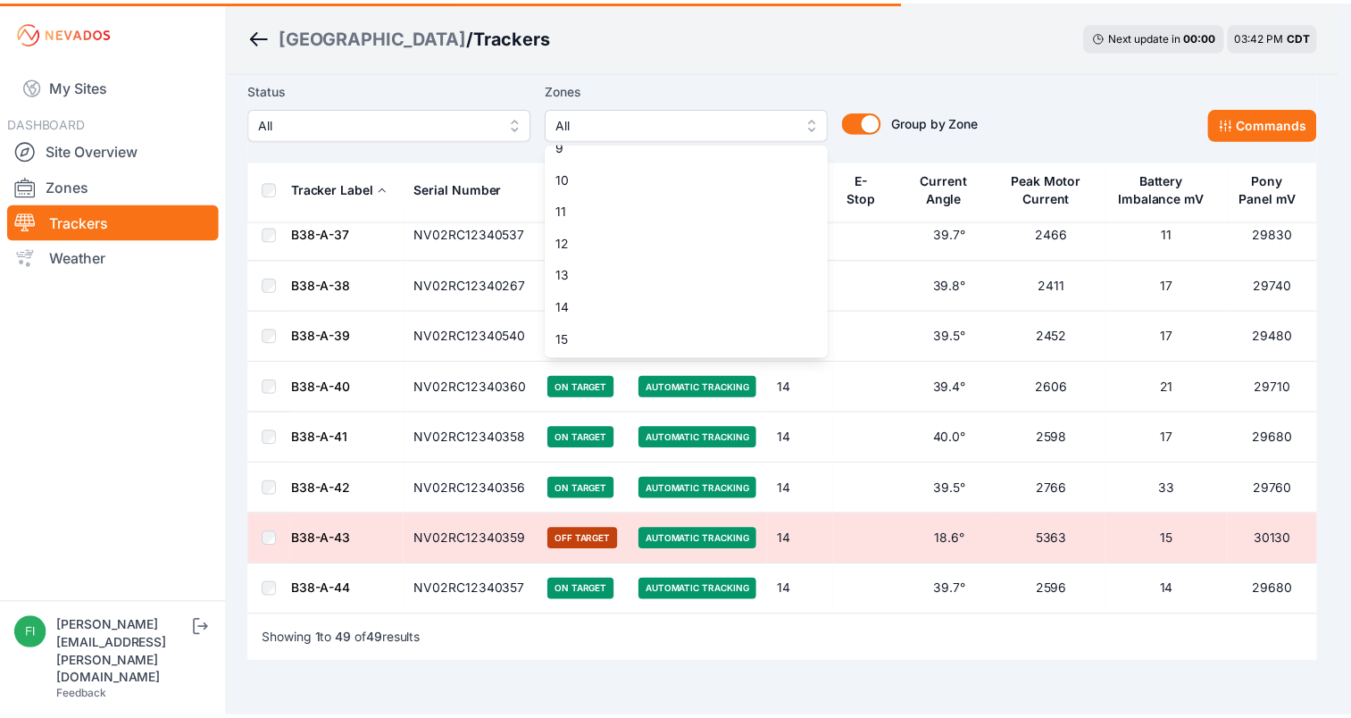
scroll to position [275, 0]
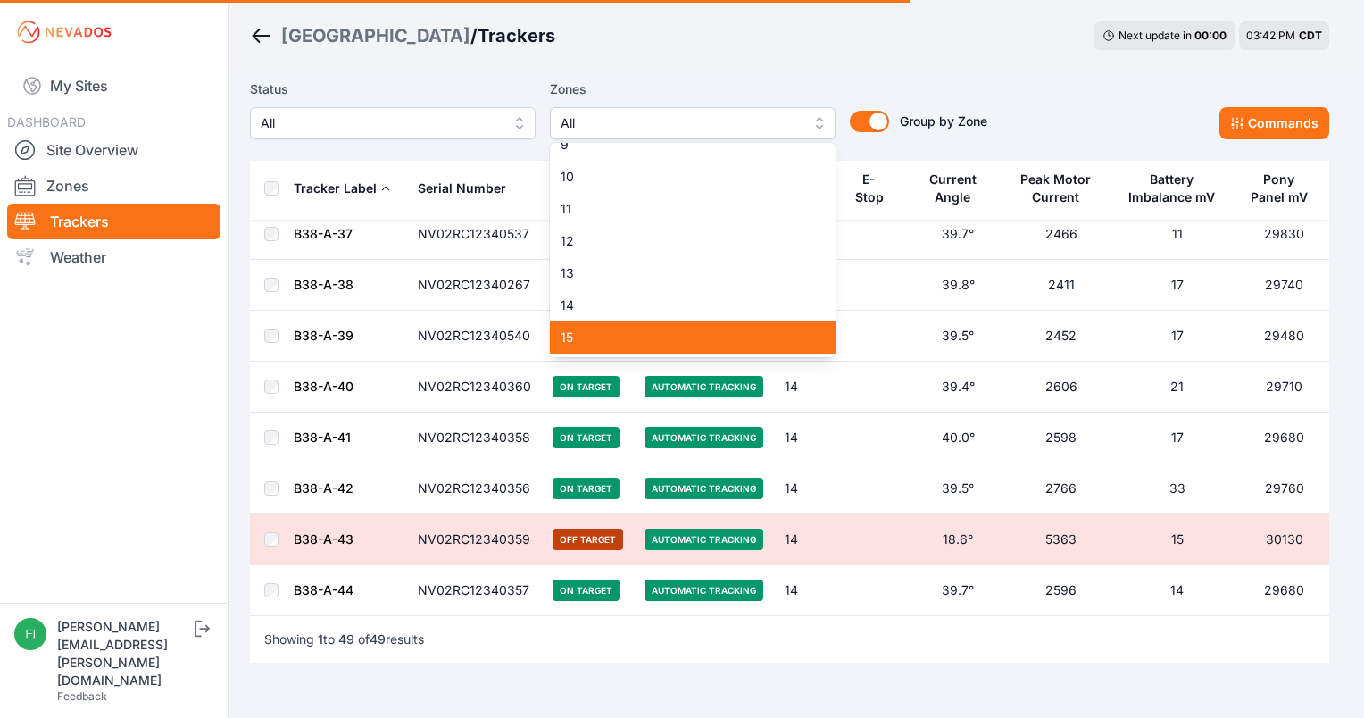
click at [798, 348] on div "15" at bounding box center [693, 337] width 286 height 32
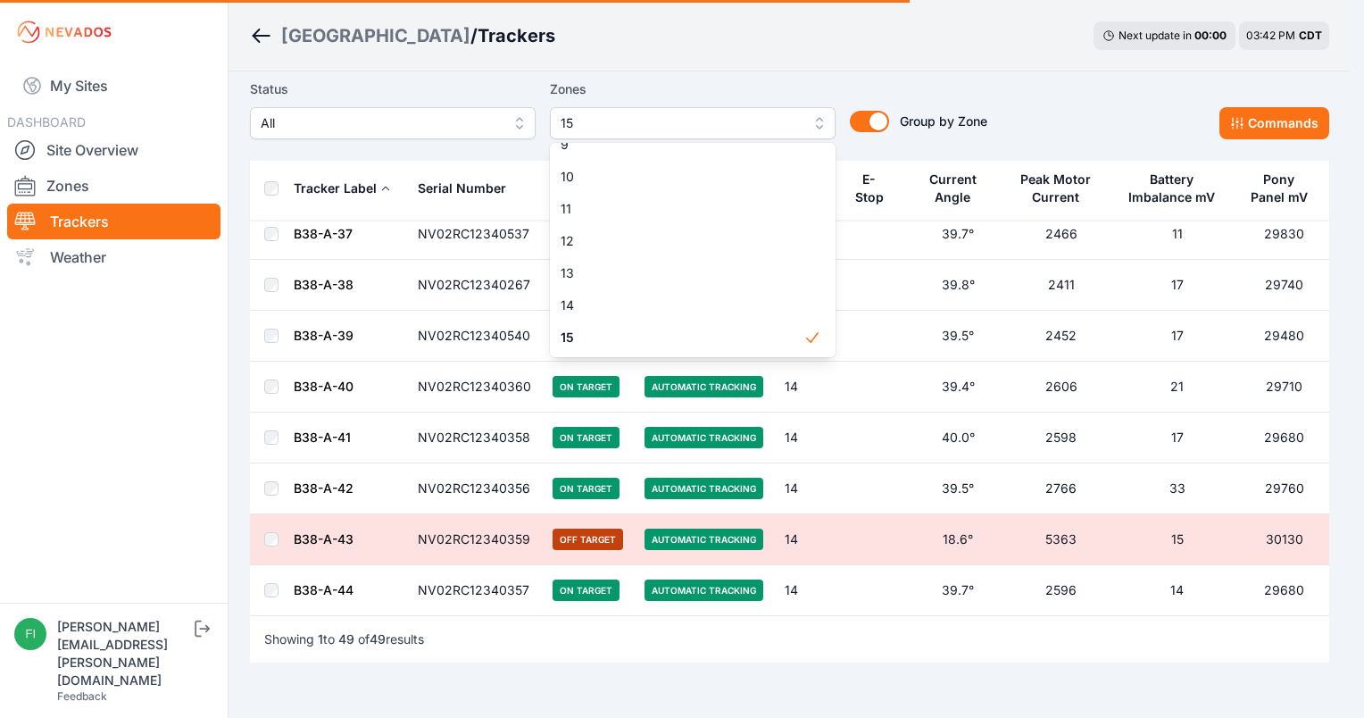
click at [843, 81] on div "Status All Zones 15 1 2 3 4 5 6 7 8 9 10 11 12 13 14 15 Group by Zone Group by …" at bounding box center [619, 109] width 738 height 61
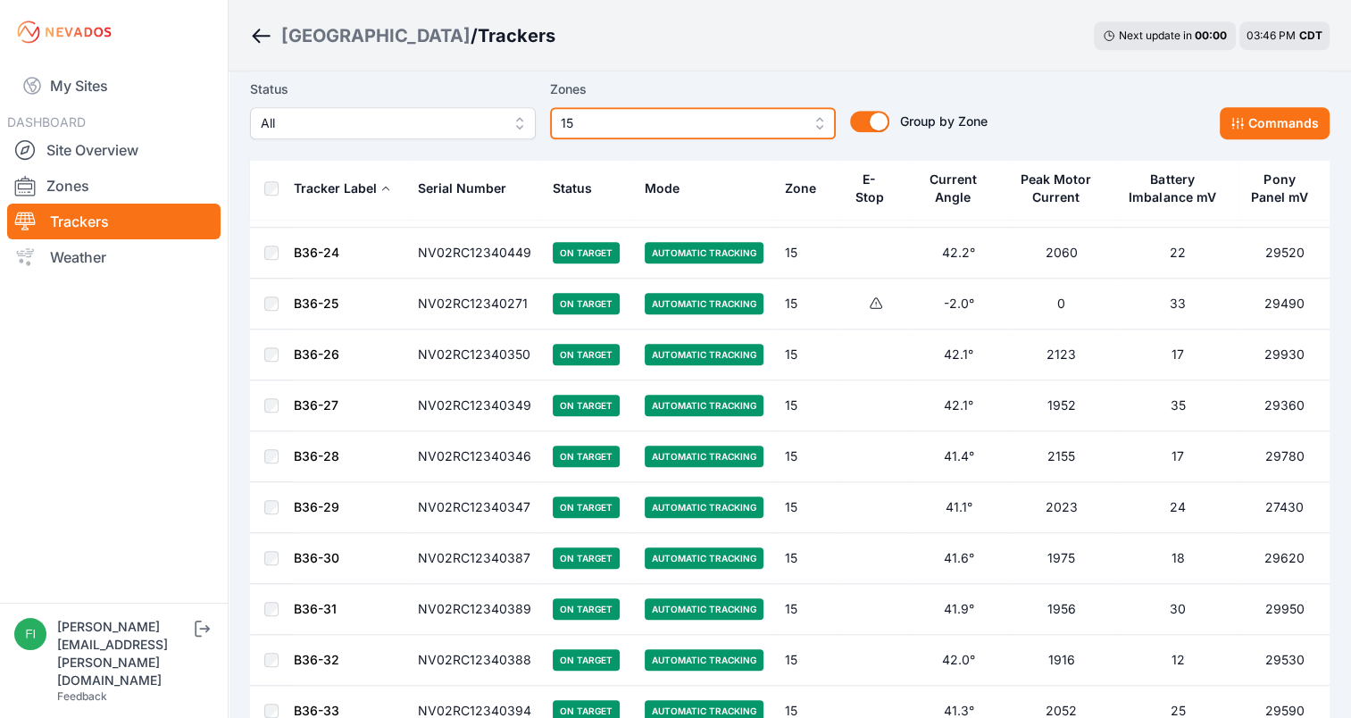
scroll to position [1266, 0]
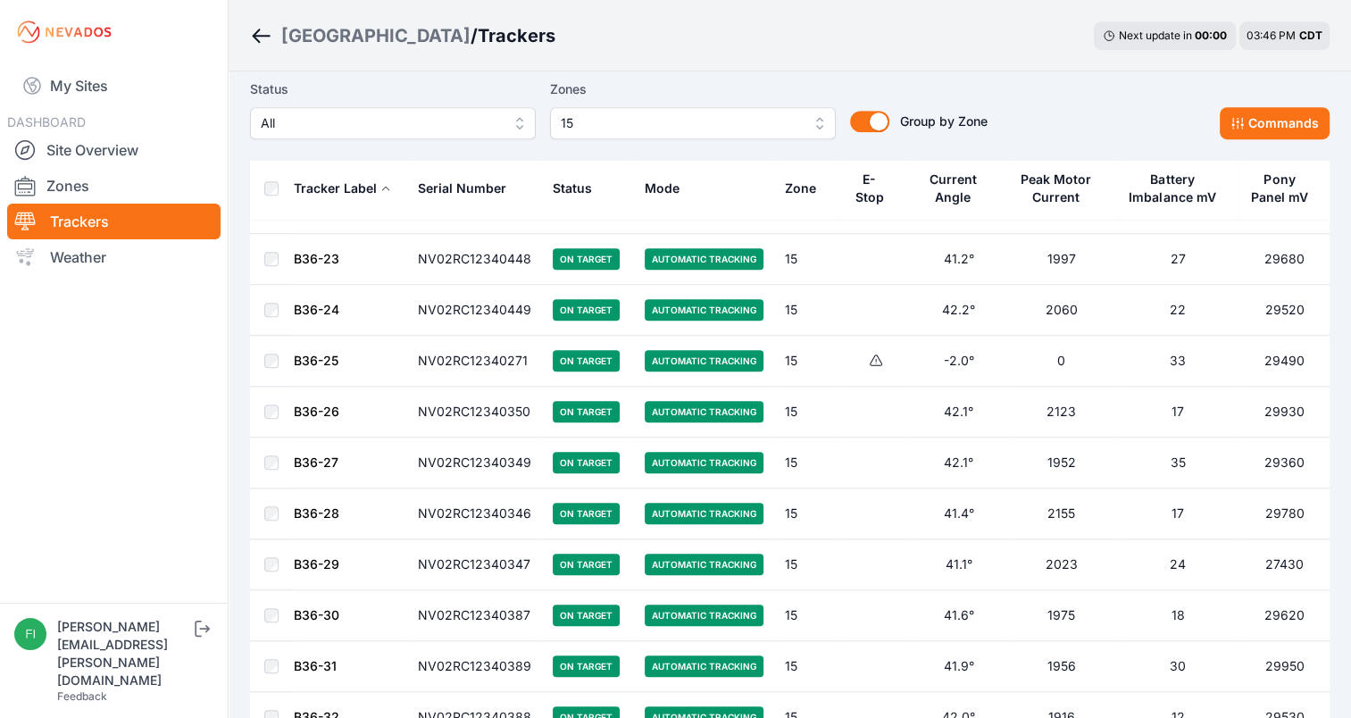
click at [871, 355] on icon at bounding box center [876, 361] width 14 height 14
click at [1280, 121] on button "Commands" at bounding box center [1275, 123] width 110 height 32
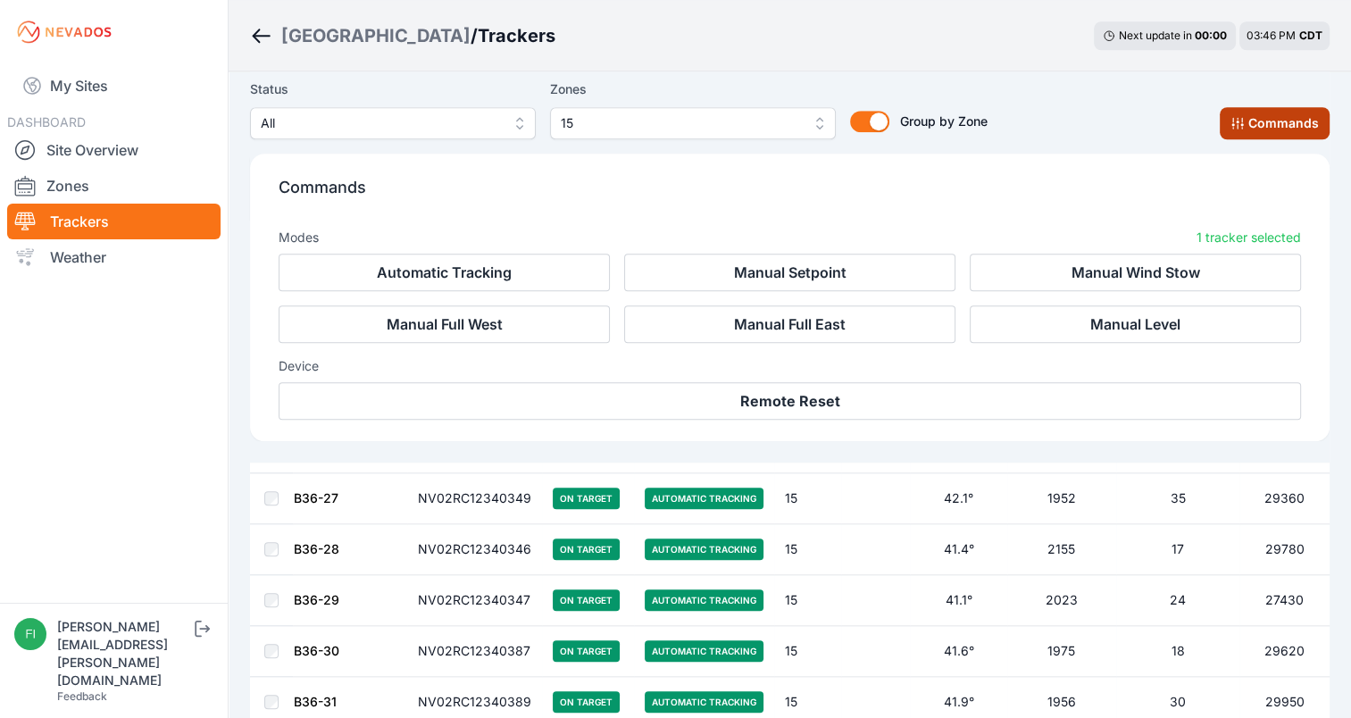
scroll to position [1567, 0]
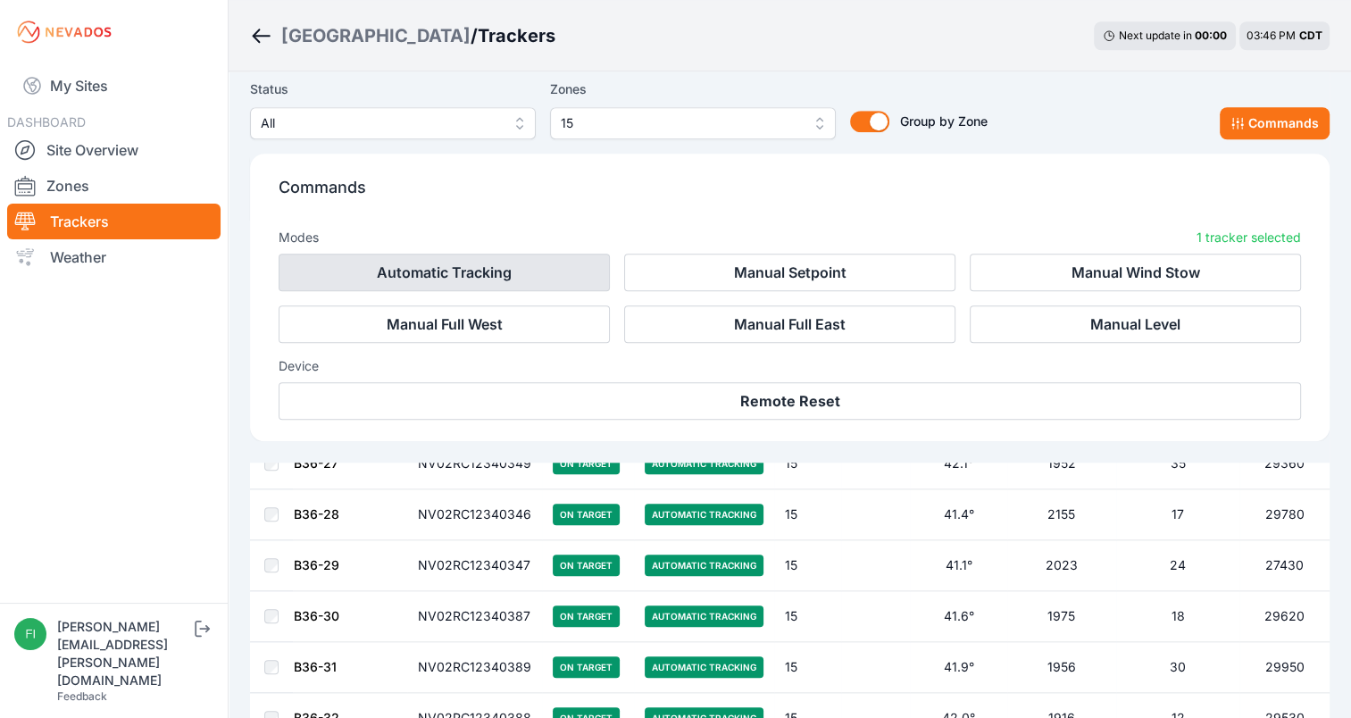
click at [533, 261] on button "Automatic Tracking" at bounding box center [444, 273] width 331 height 38
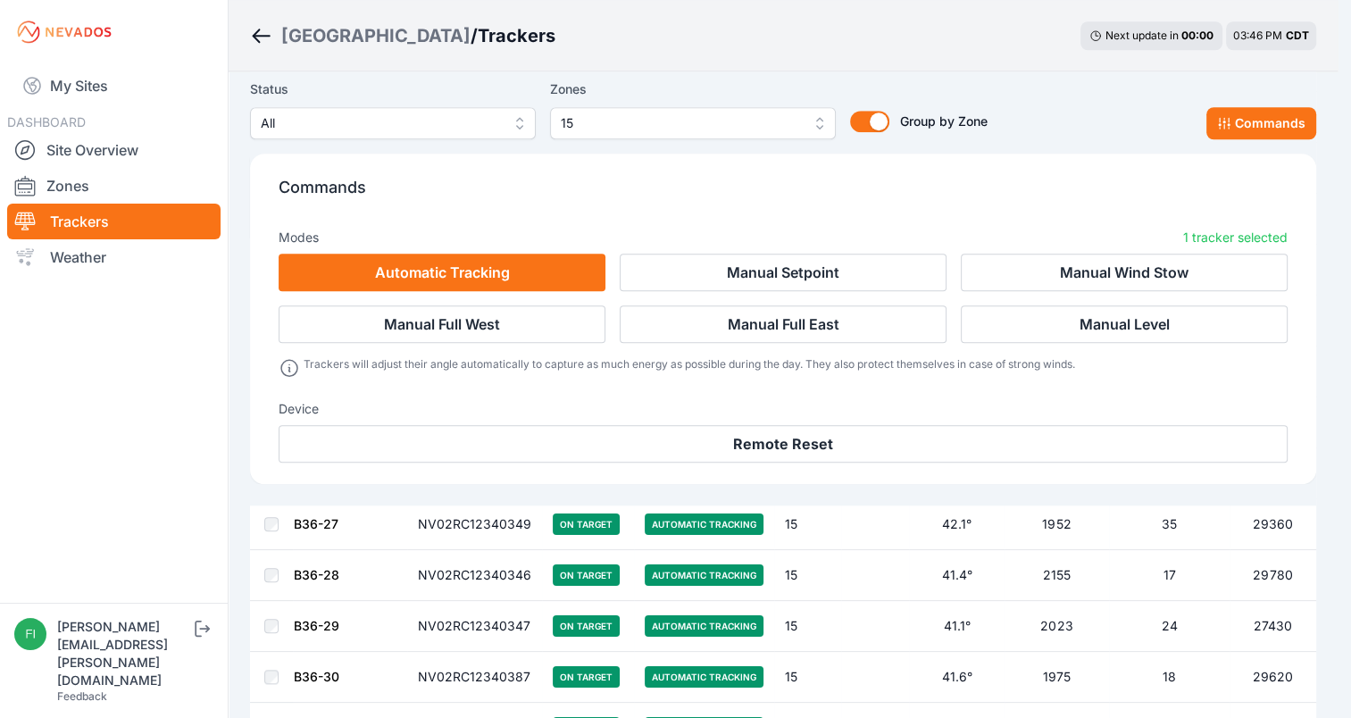
scroll to position [1610, 0]
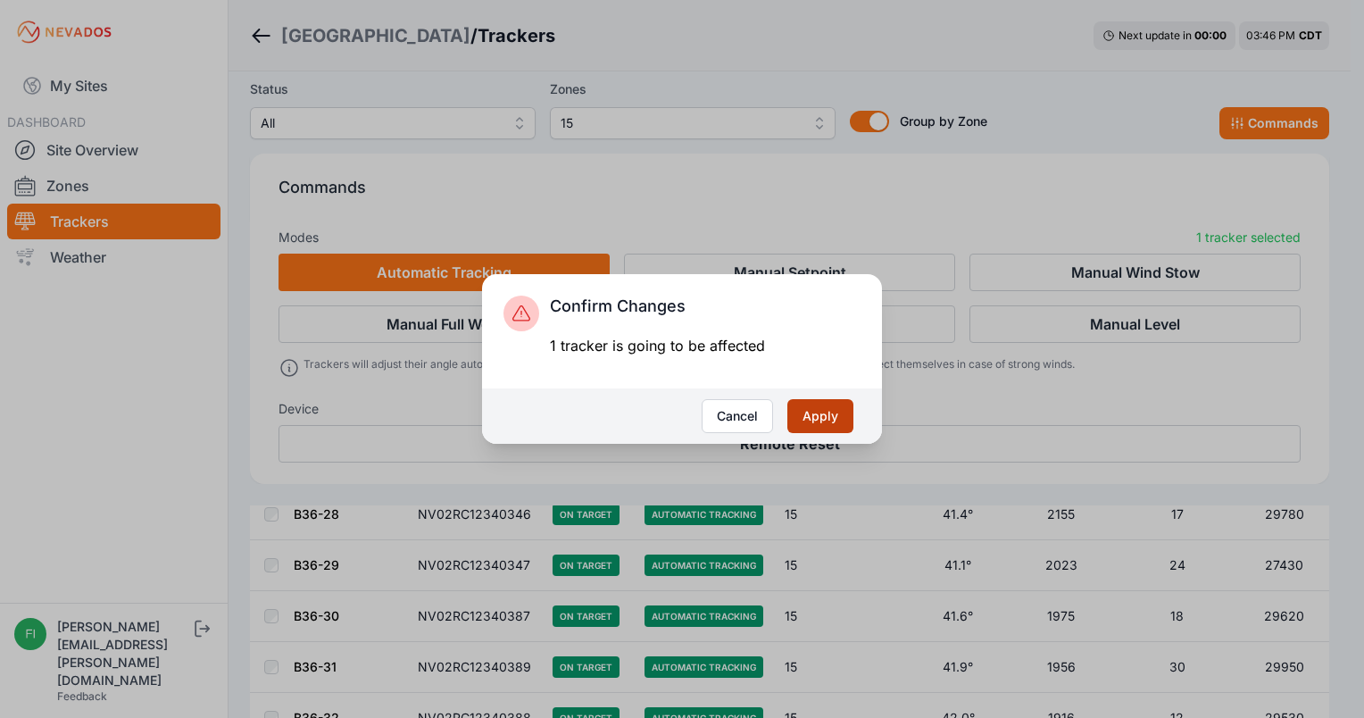
click at [837, 421] on button "Apply" at bounding box center [821, 416] width 66 height 34
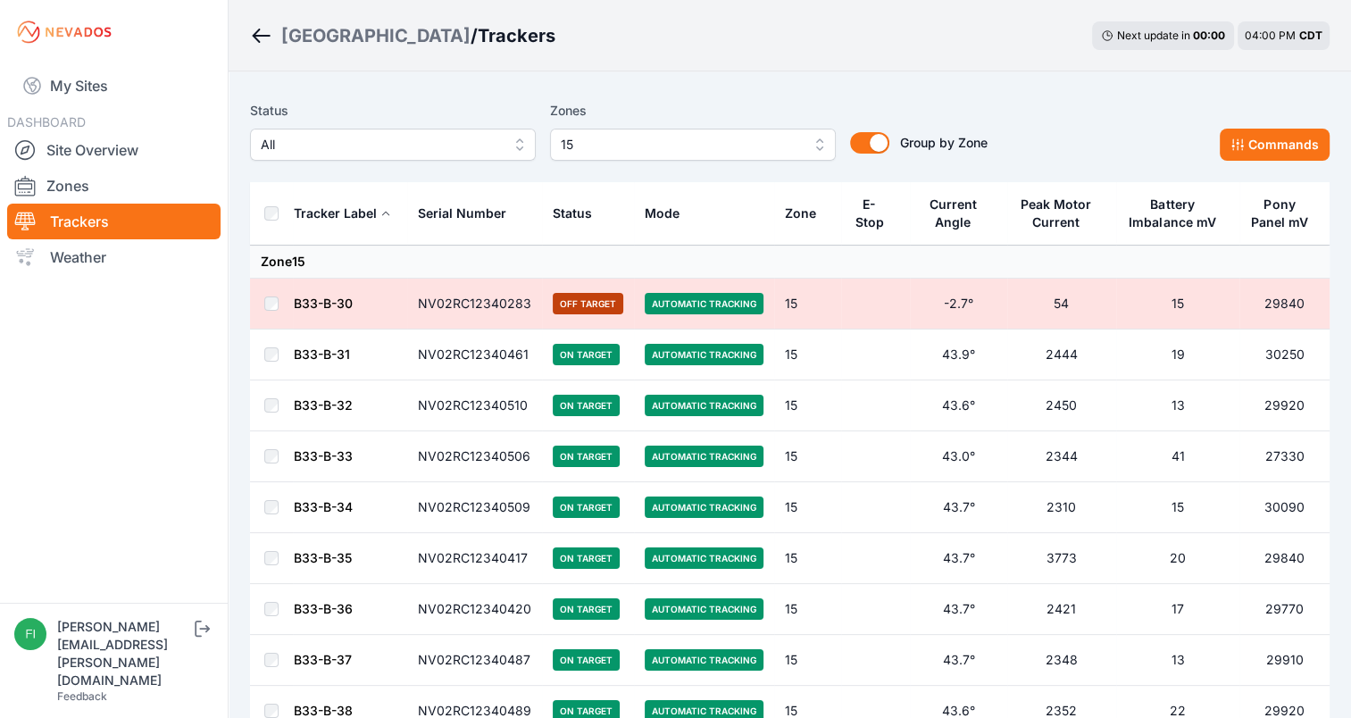
click at [754, 128] on div "Zones 15" at bounding box center [693, 130] width 286 height 61
click at [771, 144] on span "15" at bounding box center [680, 144] width 239 height 21
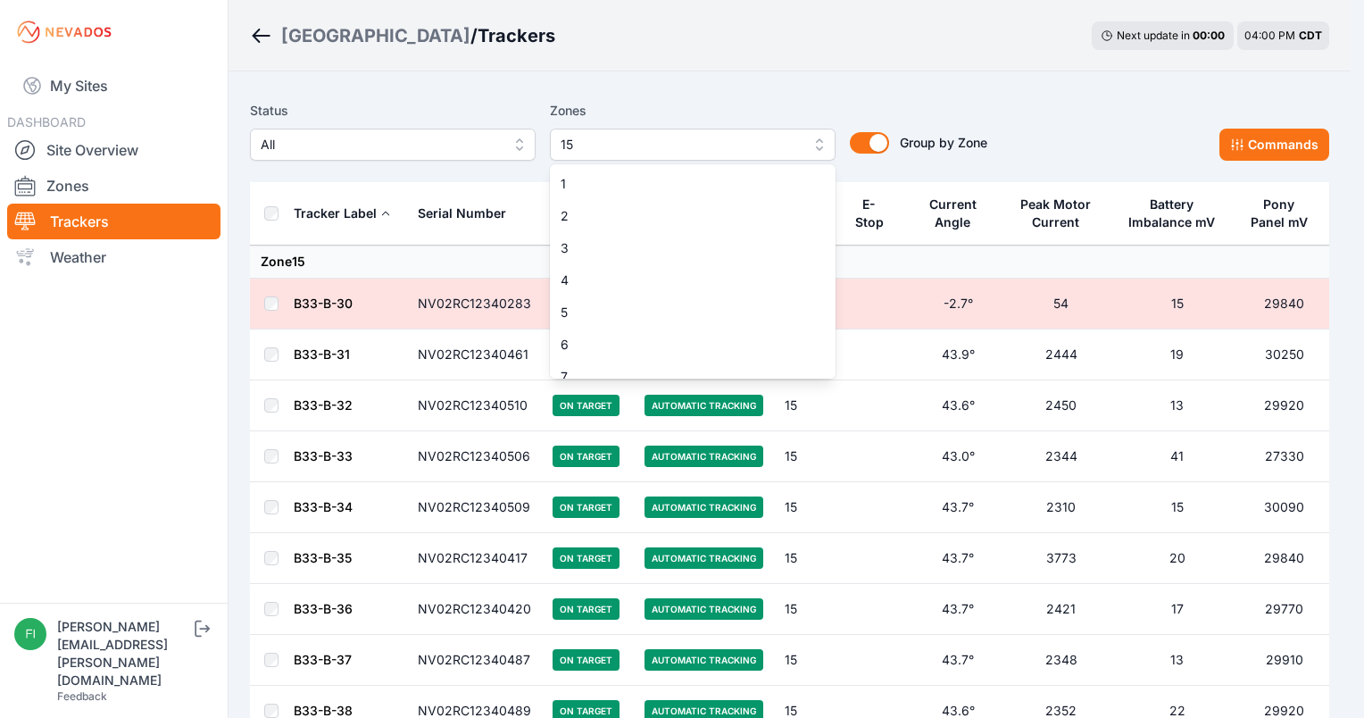
scroll to position [271, 0]
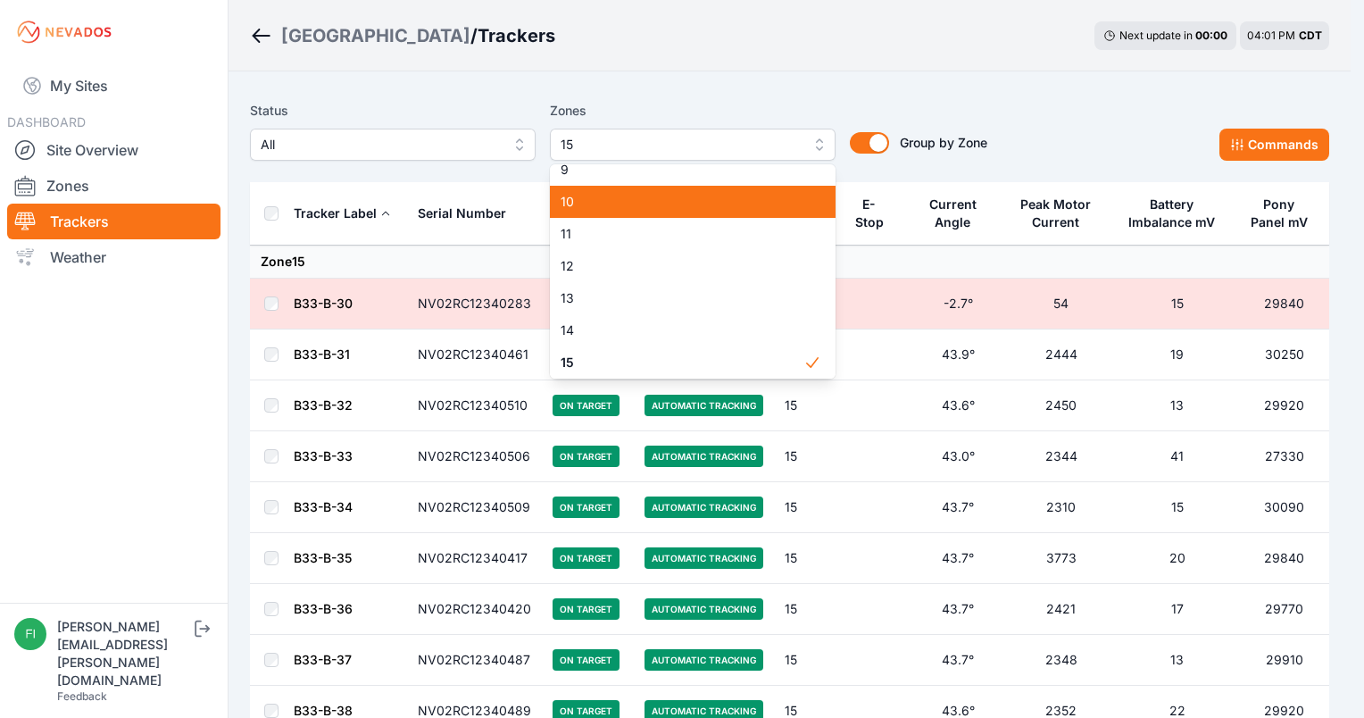
click at [651, 211] on div "10" at bounding box center [693, 202] width 286 height 32
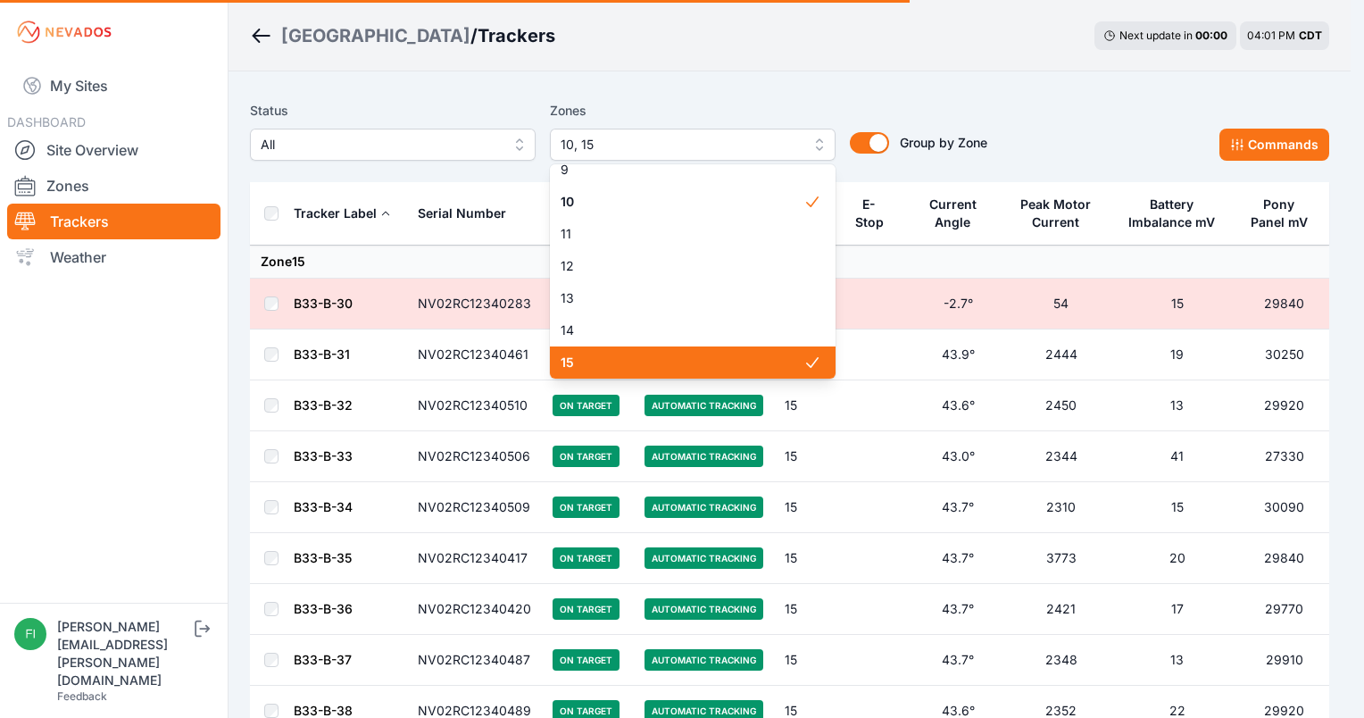
click at [689, 371] on span "15" at bounding box center [682, 363] width 243 height 18
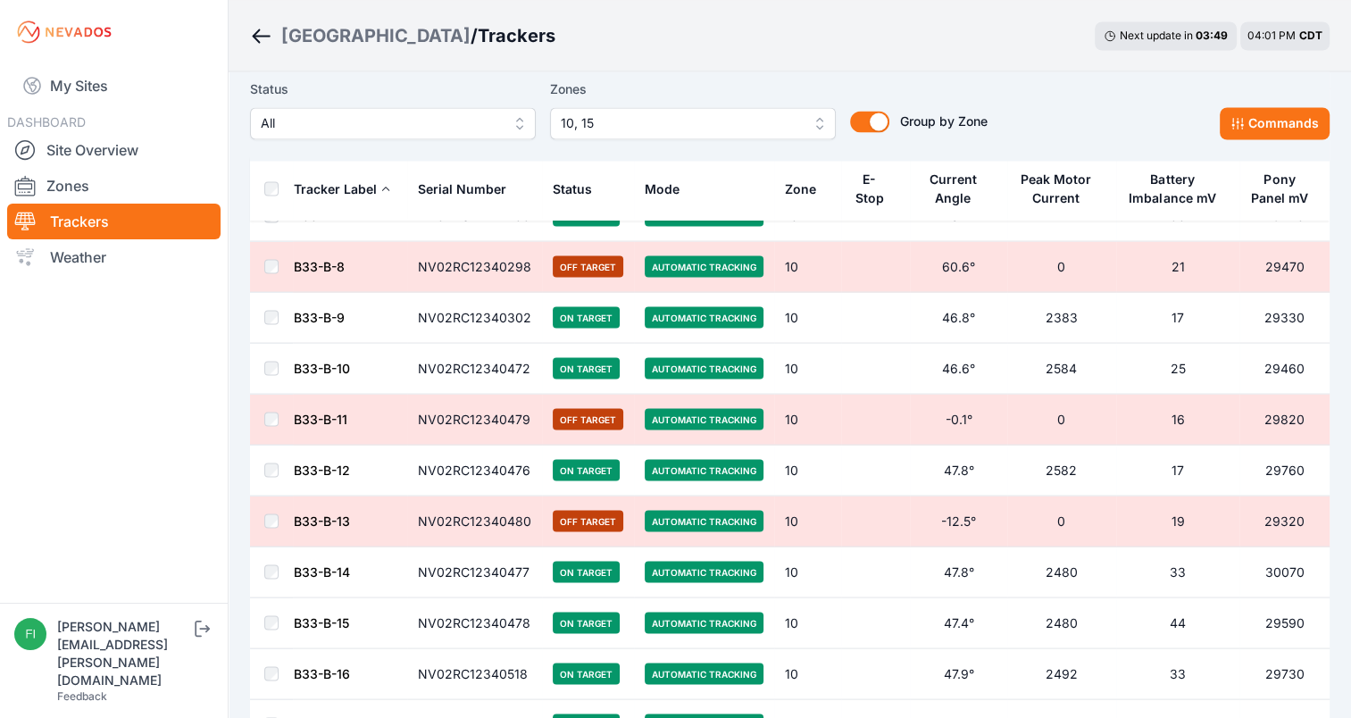
scroll to position [3223, 0]
